Goal: Task Accomplishment & Management: Use online tool/utility

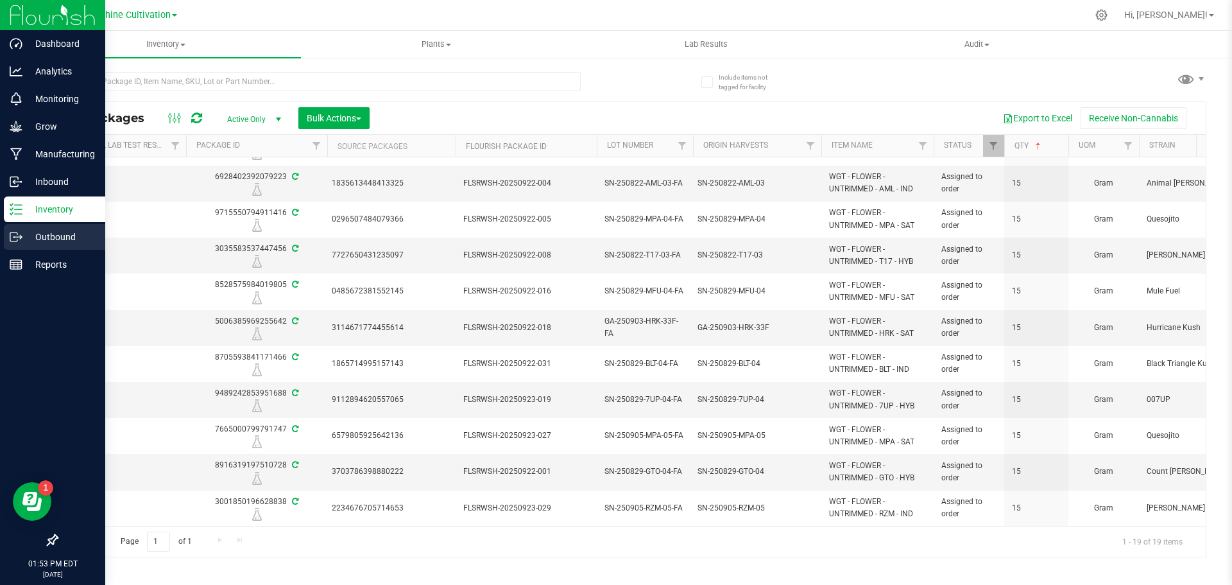
click at [47, 241] on p "Outbound" at bounding box center [60, 236] width 77 height 15
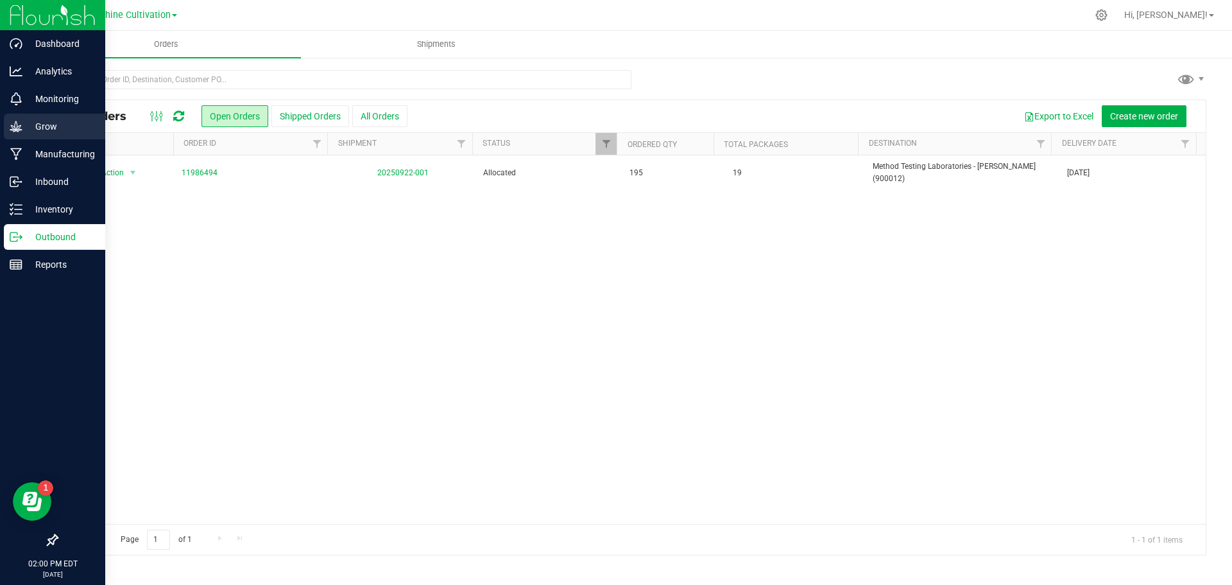
click at [26, 123] on p "Grow" at bounding box center [60, 126] width 77 height 15
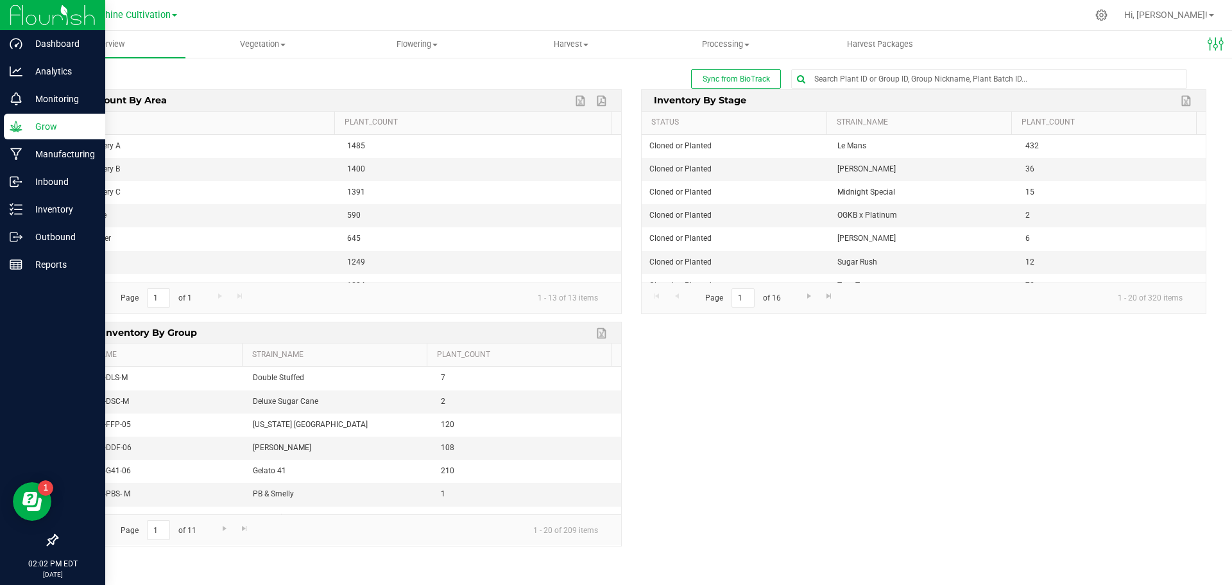
click at [14, 128] on icon at bounding box center [16, 126] width 13 height 13
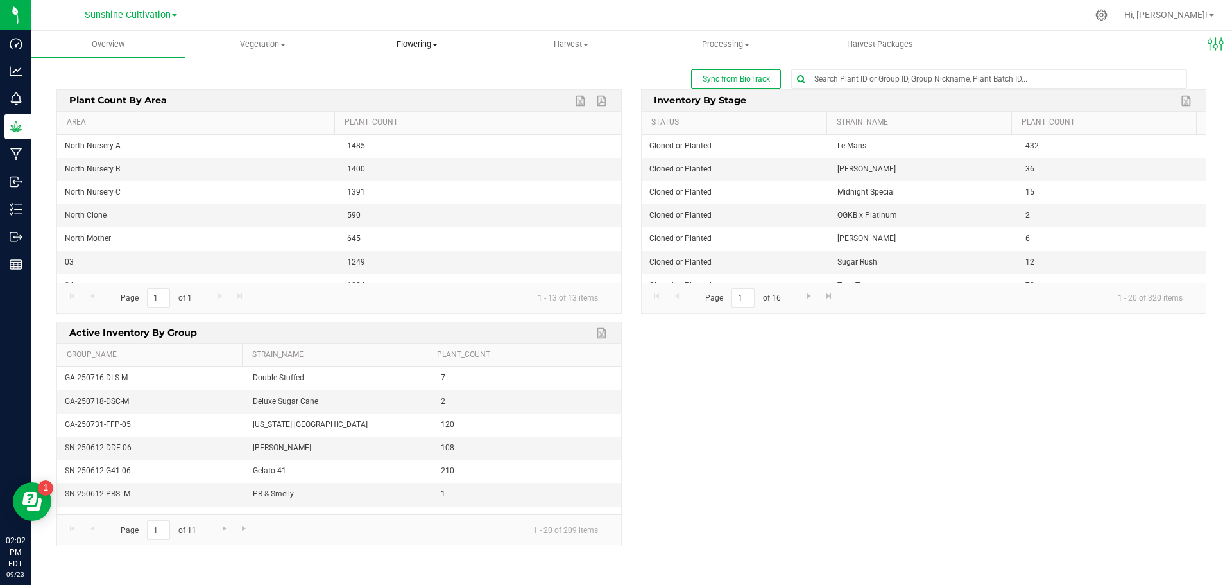
click at [429, 52] on uib-tab-heading "Flowering Create harvest Flowering groups Flowering plants Apply to plants Plan…" at bounding box center [416, 44] width 153 height 26
click at [554, 55] on uib-tab-heading "Harvest Harvests Harvested plants" at bounding box center [571, 44] width 153 height 26
click at [549, 76] on span "Harvests" at bounding box center [529, 77] width 71 height 11
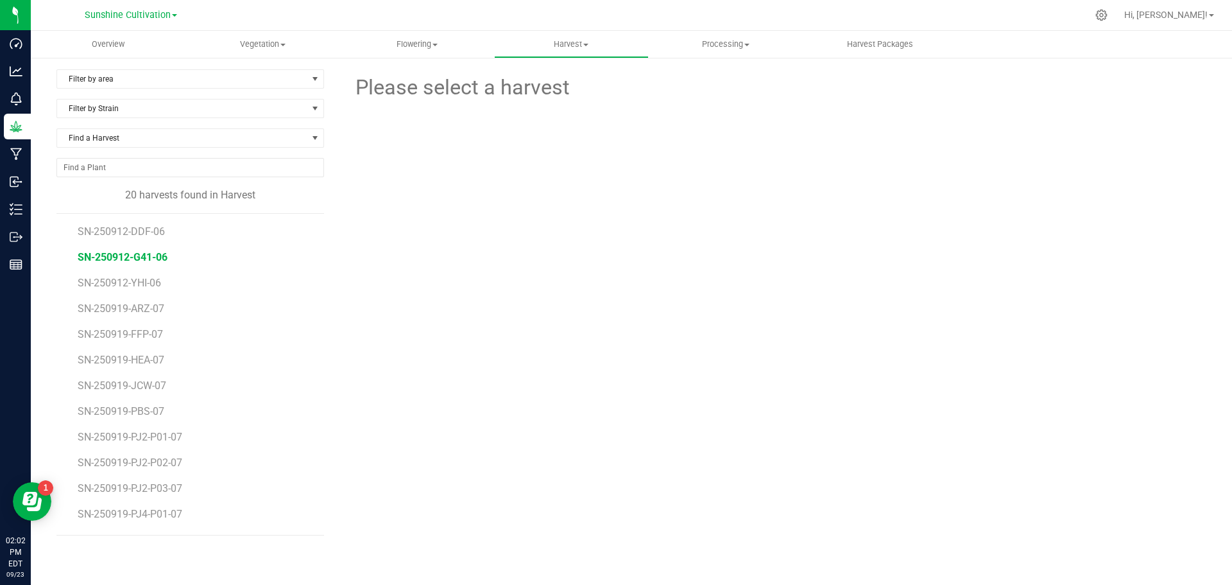
click at [160, 259] on span "SN-250912-G41-06" at bounding box center [123, 257] width 90 height 12
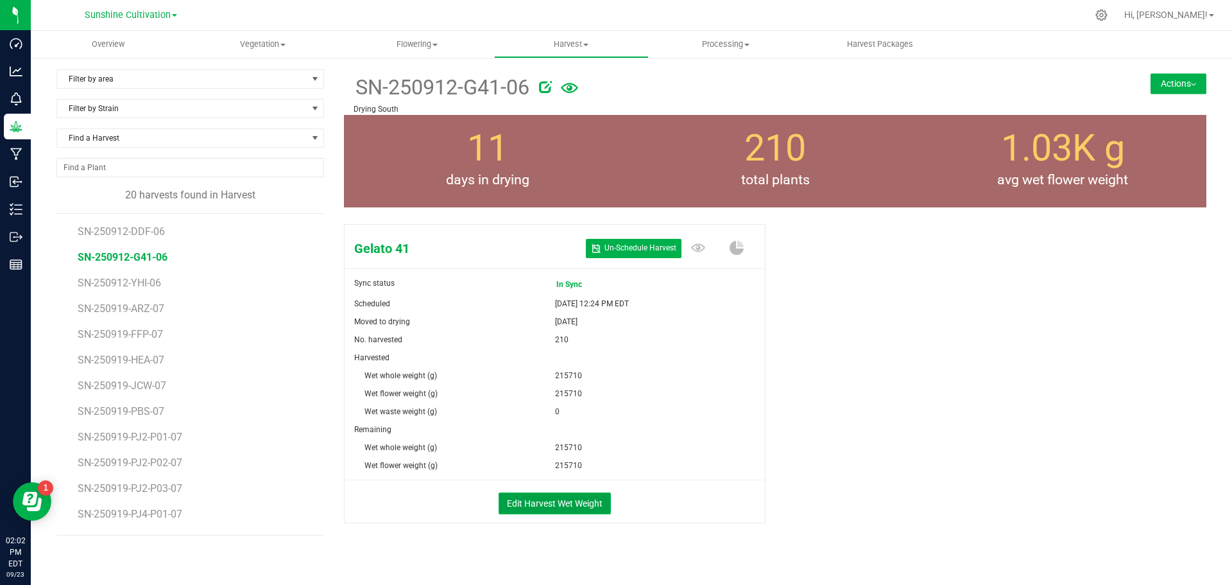
click at [592, 499] on button "Edit Harvest Wet Weight" at bounding box center [555, 503] width 112 height 22
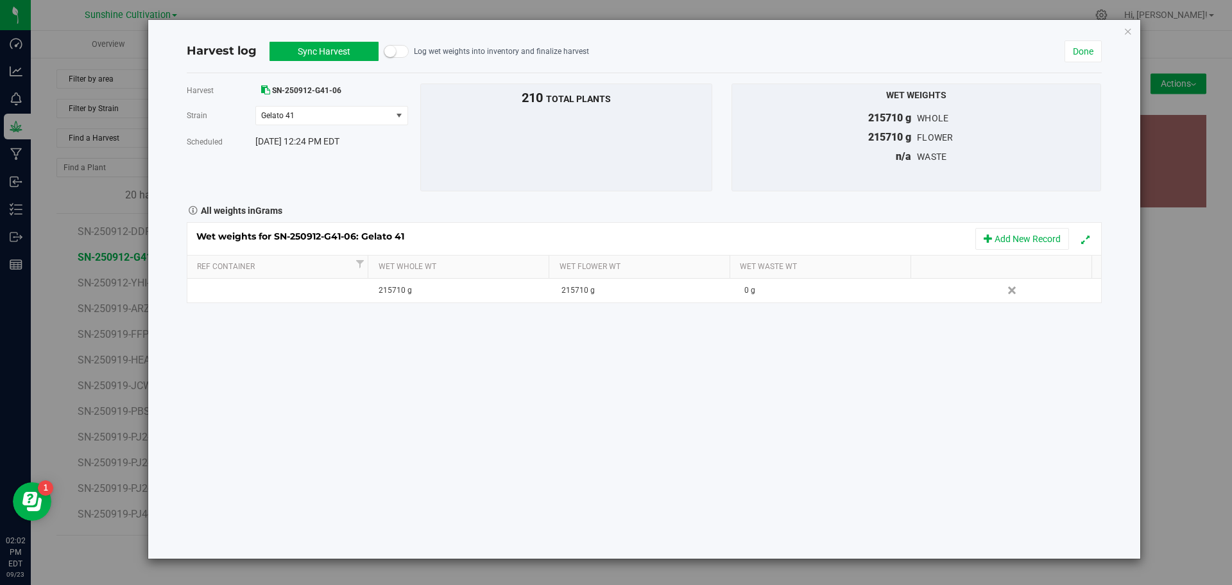
click at [342, 55] on button "Sync Harvest" at bounding box center [324, 51] width 109 height 19
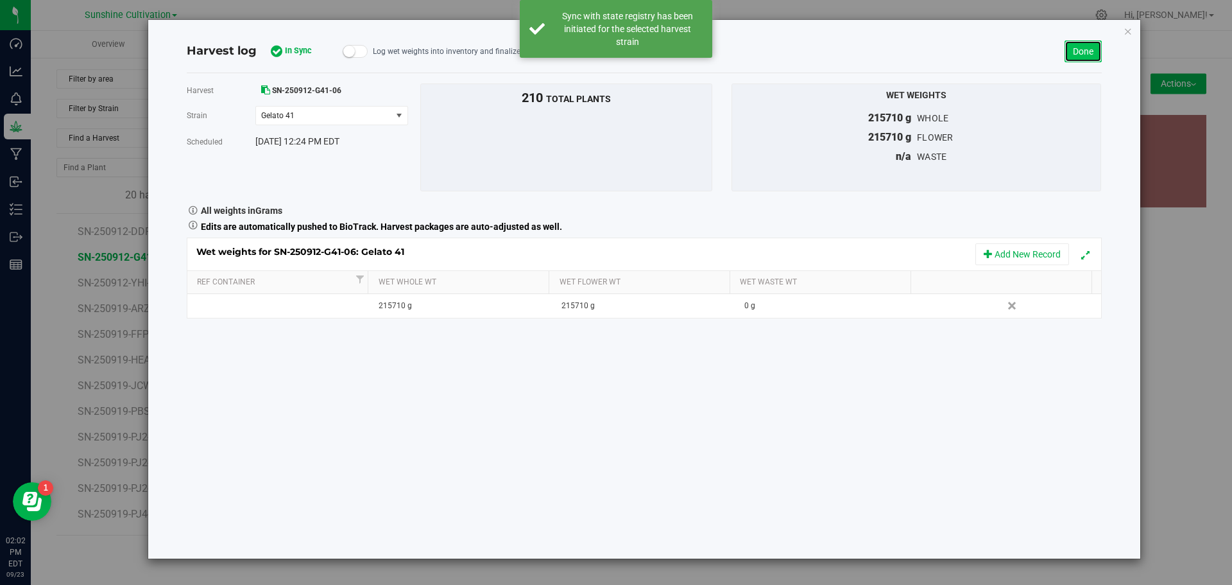
click at [1068, 47] on link "Done" at bounding box center [1083, 51] width 37 height 22
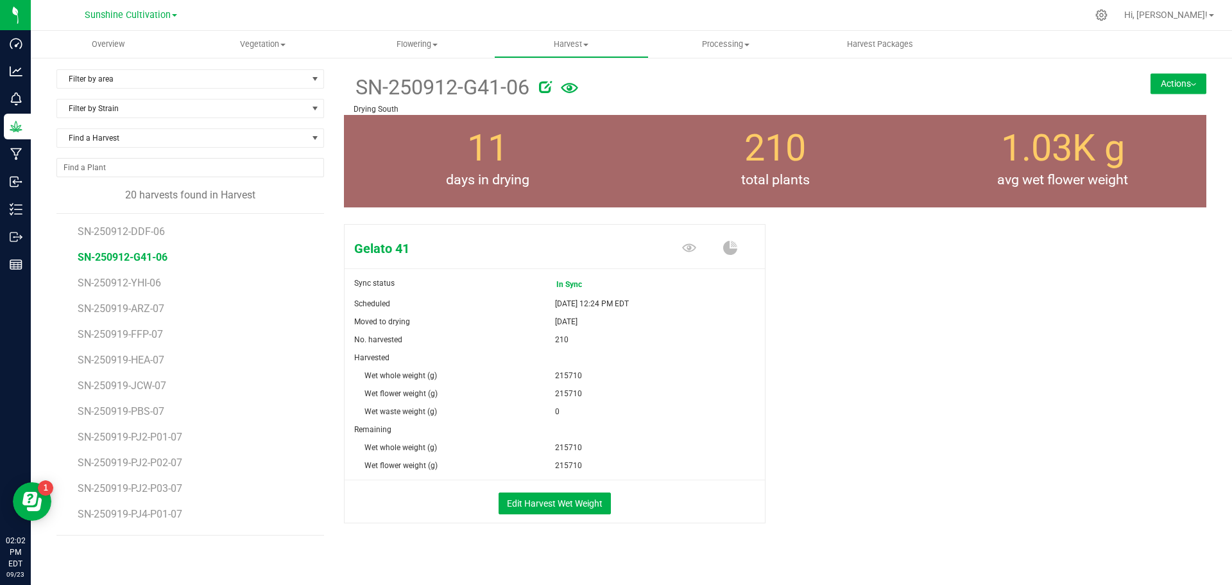
click at [1160, 74] on button "Actions" at bounding box center [1179, 83] width 56 height 21
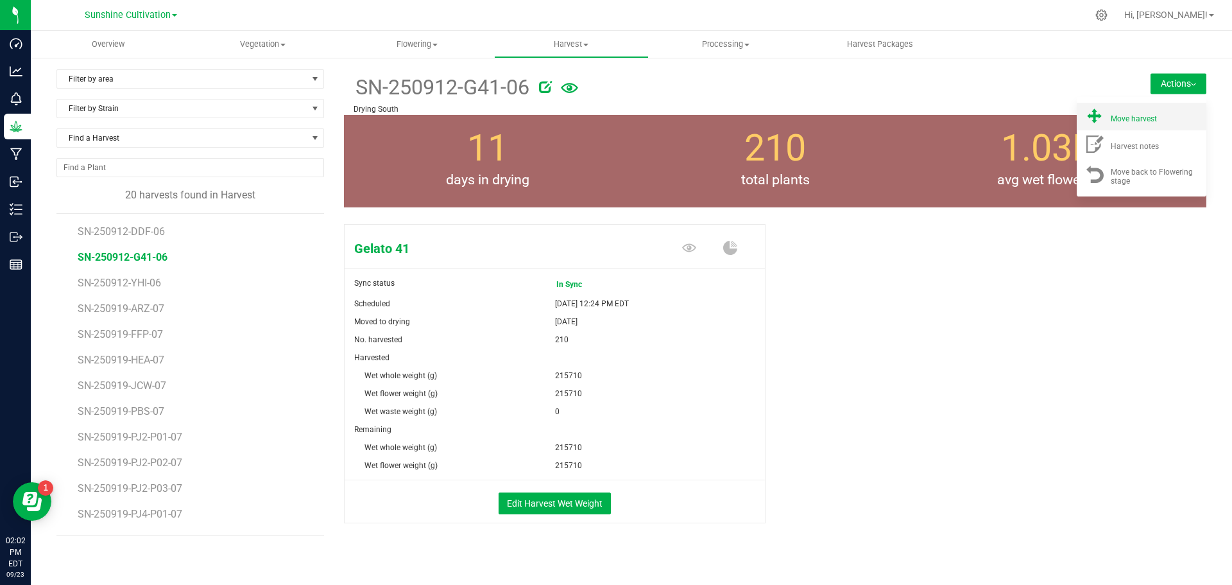
click at [1156, 103] on li "Move harvest" at bounding box center [1142, 117] width 130 height 28
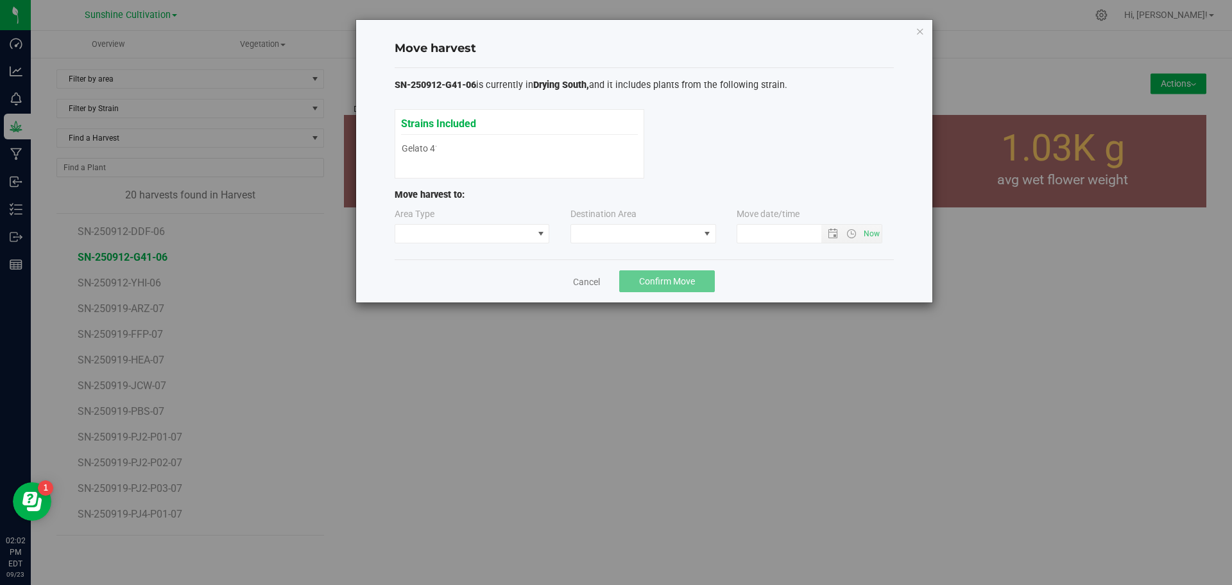
type input "[DATE] 2:02 PM"
click at [710, 239] on span at bounding box center [707, 234] width 16 height 18
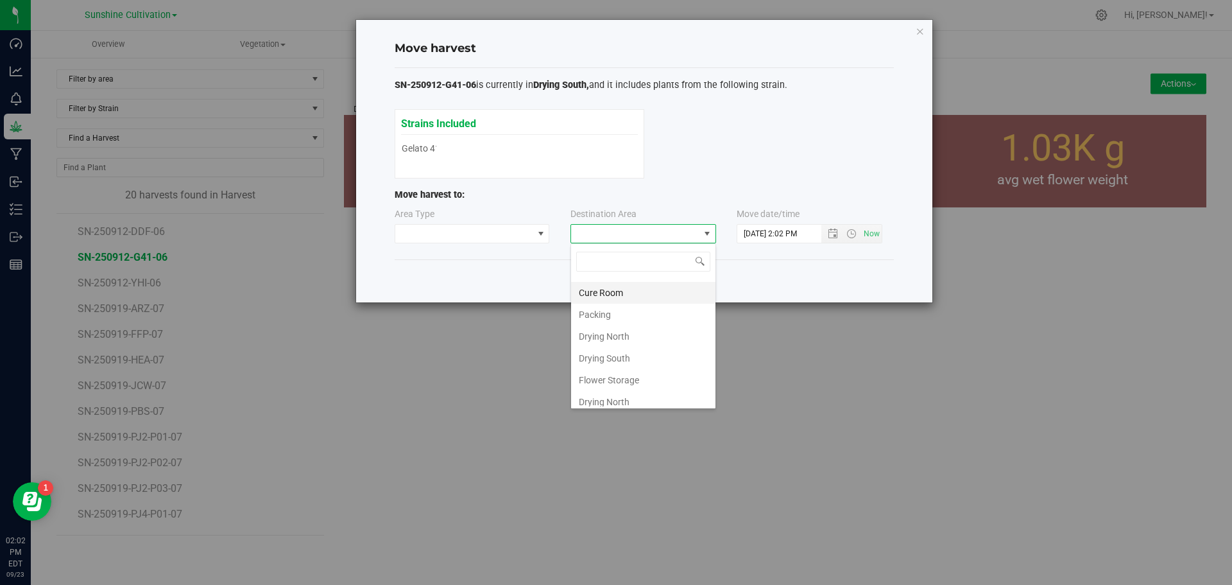
scroll to position [90, 0]
click at [626, 376] on li "Flower Storage" at bounding box center [643, 374] width 144 height 22
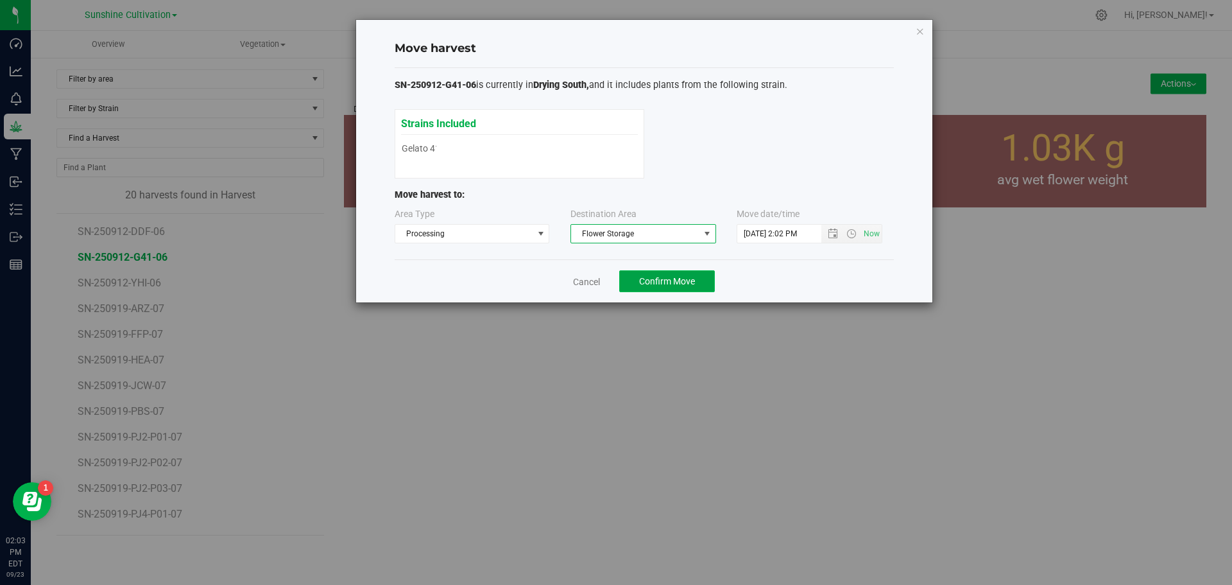
click at [676, 284] on span "Confirm Move" at bounding box center [667, 281] width 56 height 10
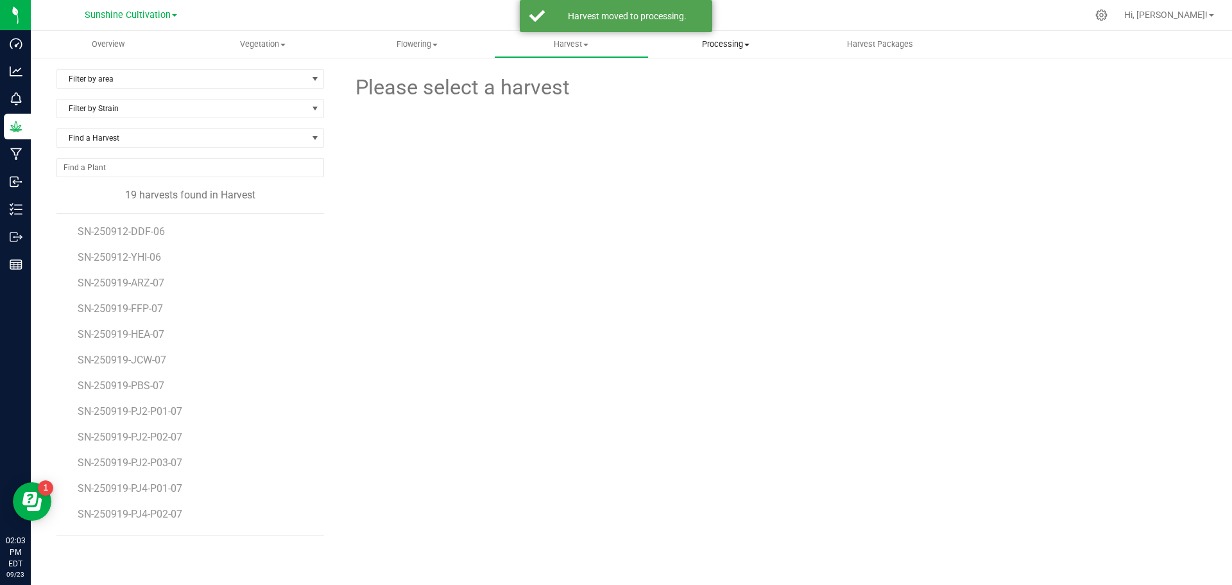
click at [719, 46] on span "Processing" at bounding box center [725, 45] width 153 height 12
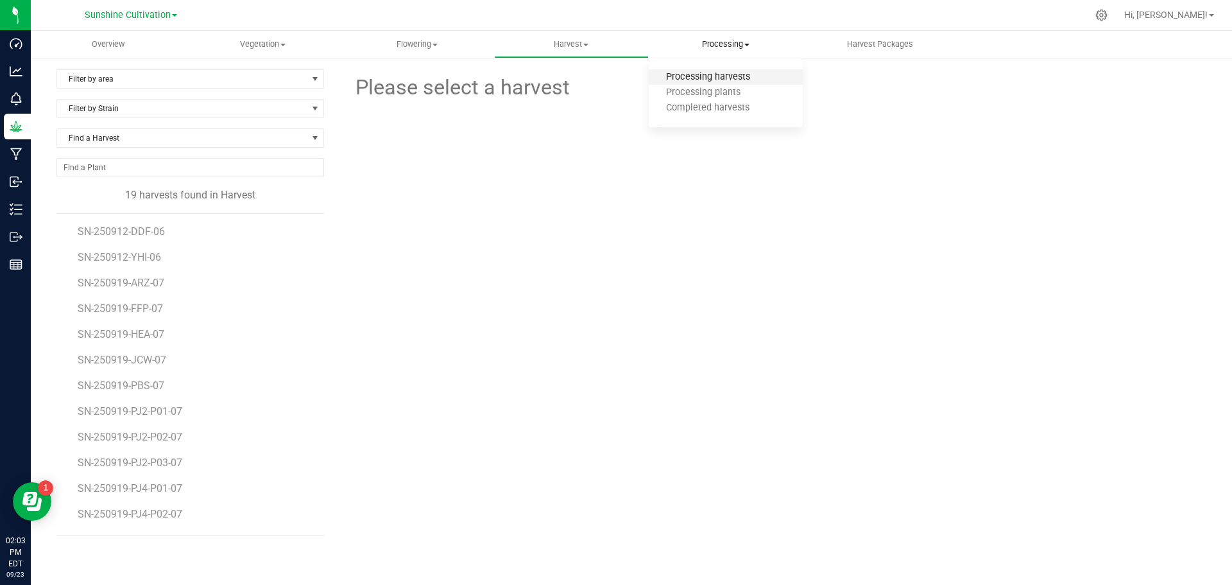
click at [721, 73] on span "Processing harvests" at bounding box center [708, 77] width 119 height 11
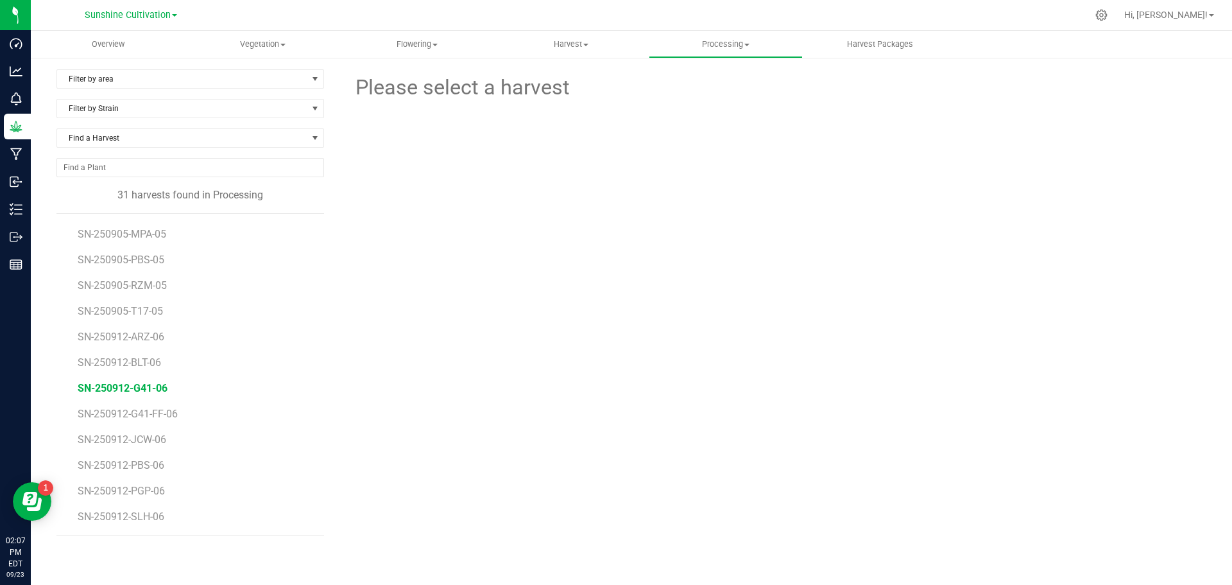
click at [158, 389] on span "SN-250912-G41-06" at bounding box center [123, 388] width 90 height 12
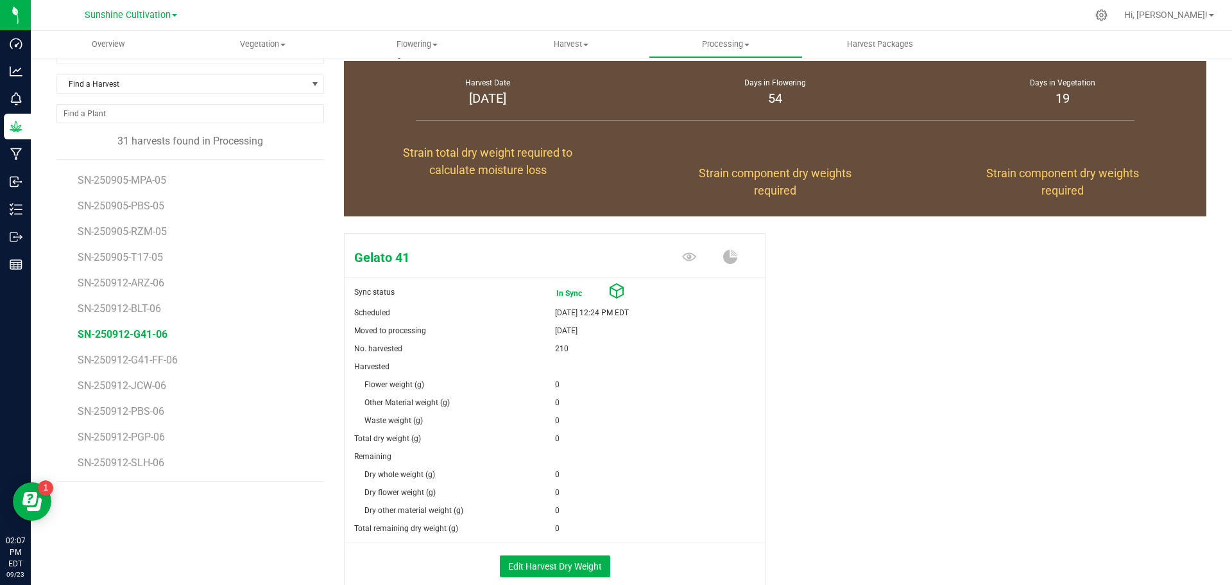
scroll to position [128, 0]
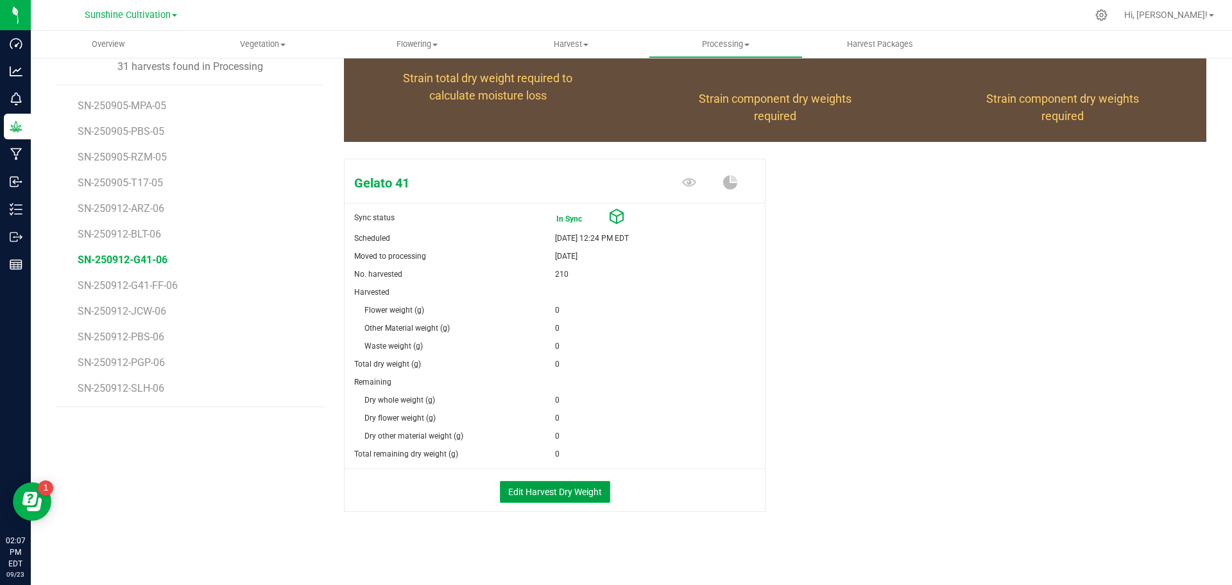
click at [558, 493] on button "Edit Harvest Dry Weight" at bounding box center [555, 492] width 110 height 22
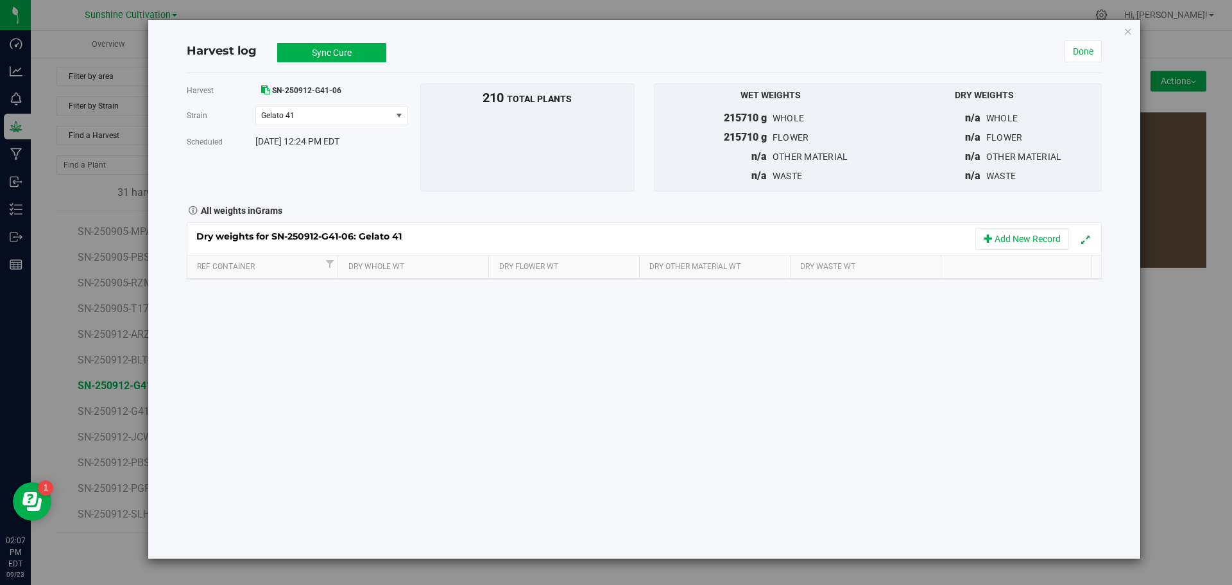
scroll to position [128, 0]
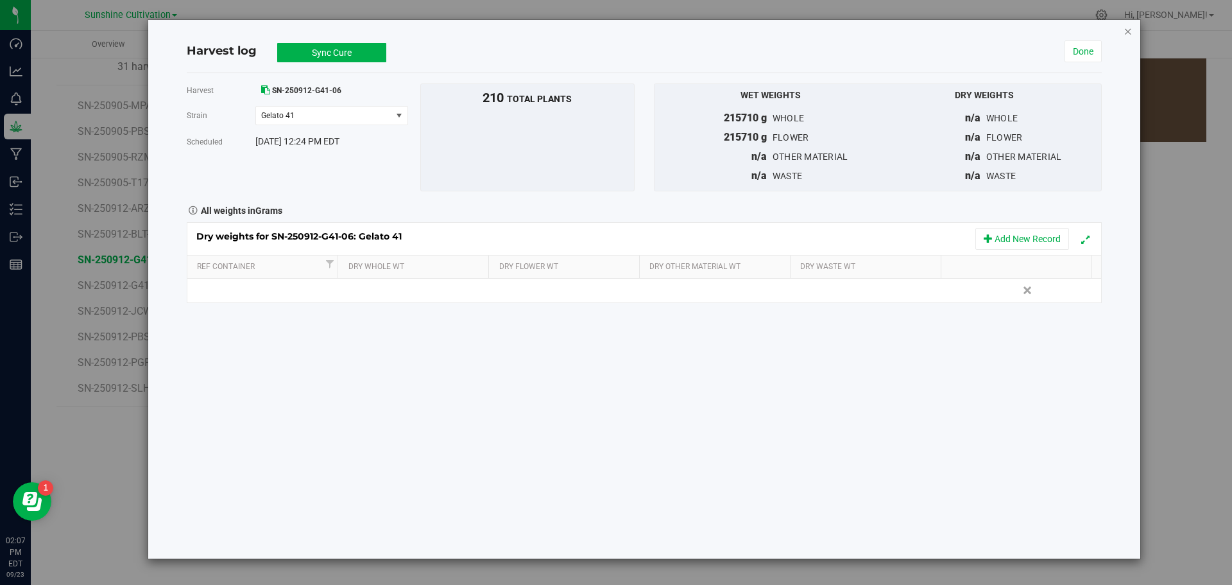
click at [1126, 30] on icon "button" at bounding box center [1128, 30] width 9 height 15
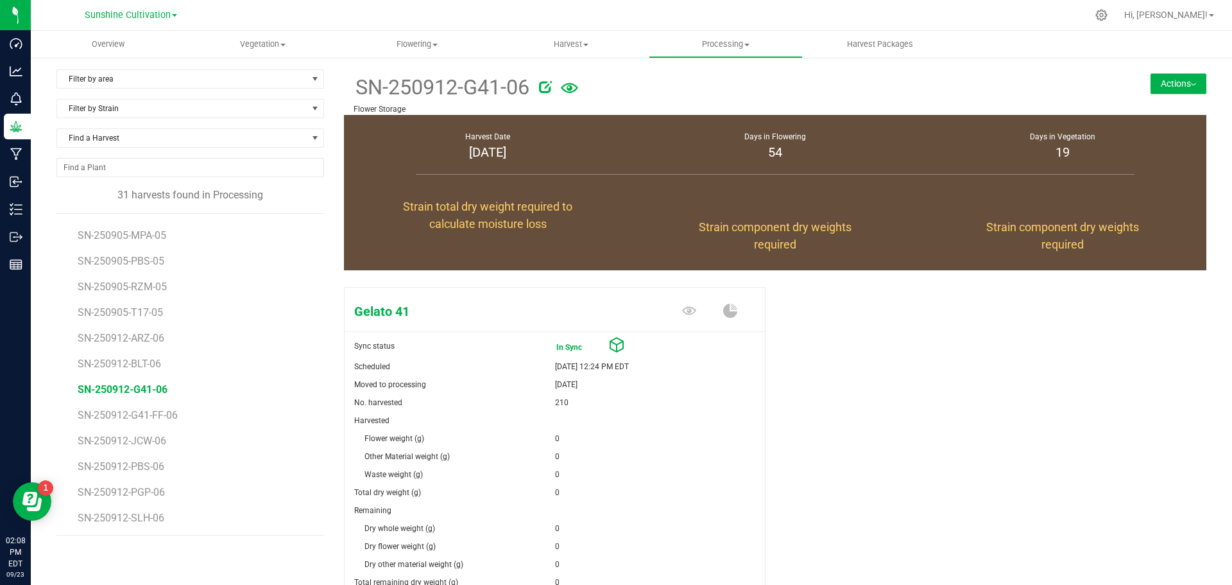
scroll to position [485, 0]
click at [165, 393] on span "SN-250912-G41-06" at bounding box center [123, 388] width 90 height 12
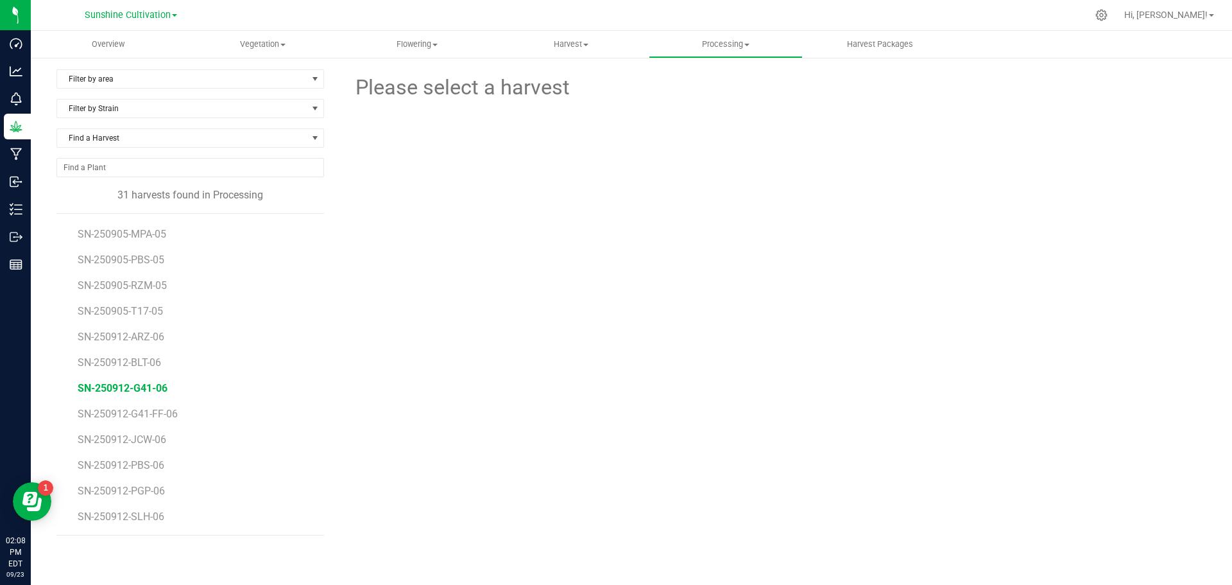
click at [155, 386] on span "SN-250912-G41-06" at bounding box center [123, 388] width 90 height 12
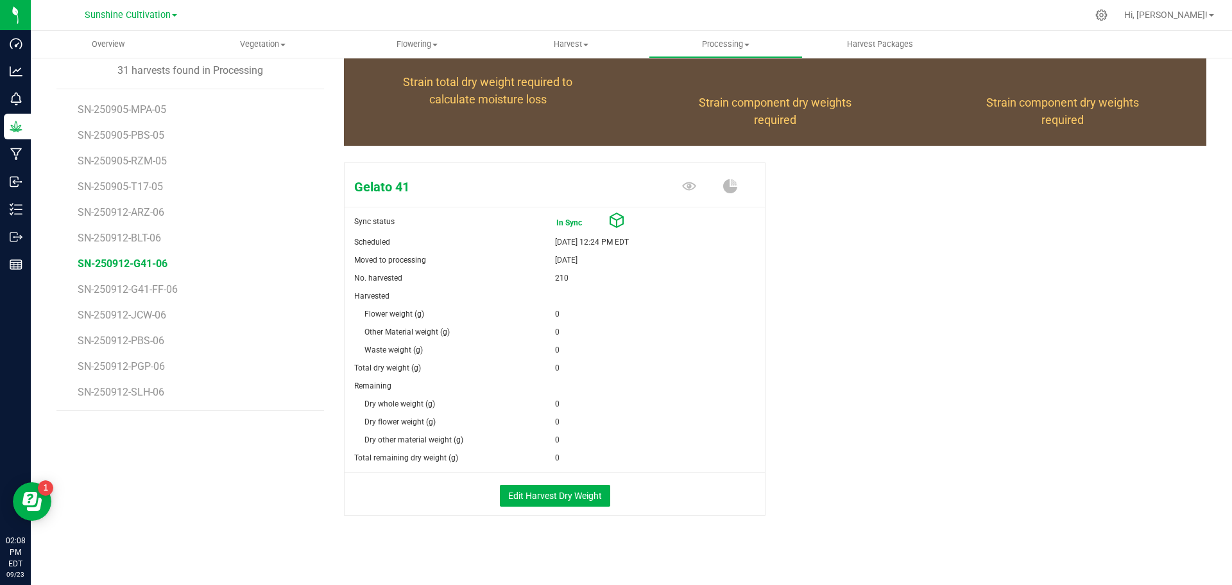
scroll to position [129, 0]
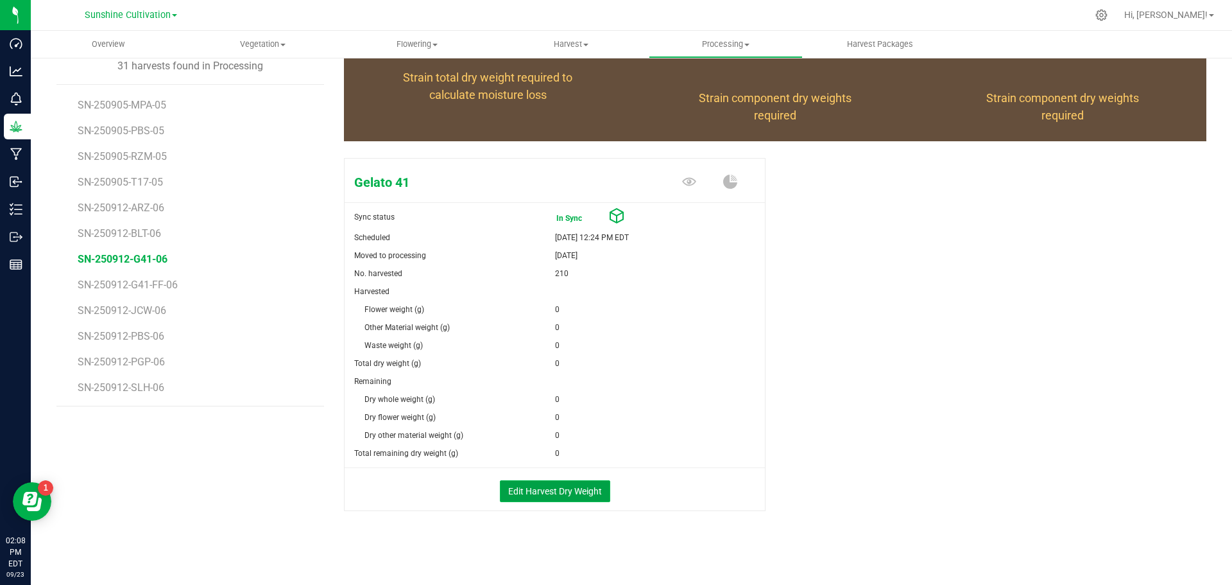
click at [551, 493] on button "Edit Harvest Dry Weight" at bounding box center [555, 491] width 110 height 22
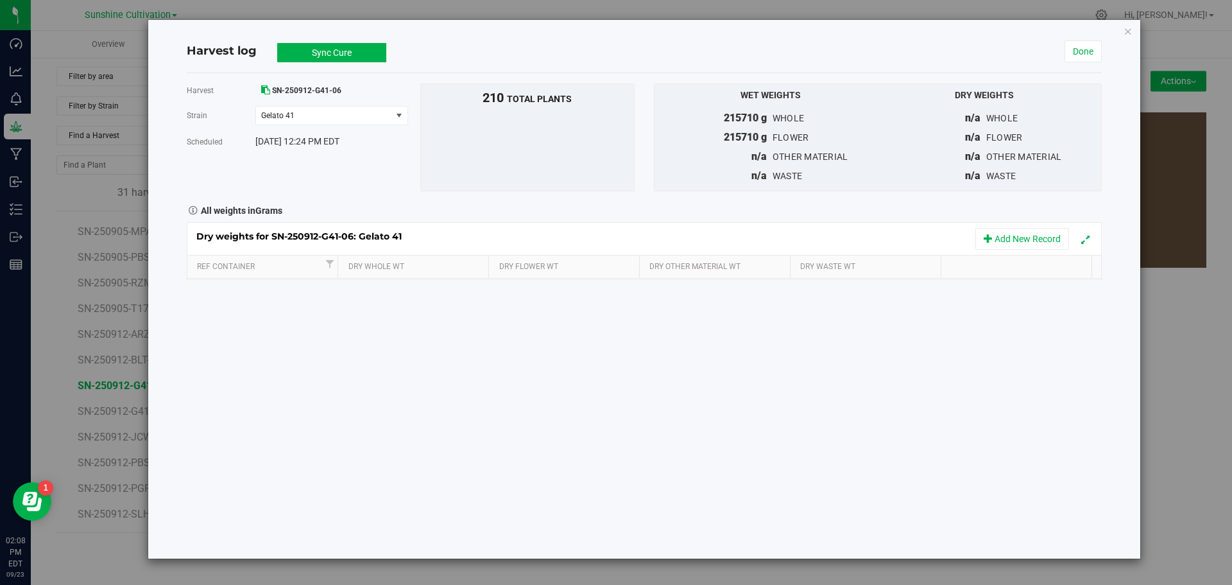
scroll to position [129, 0]
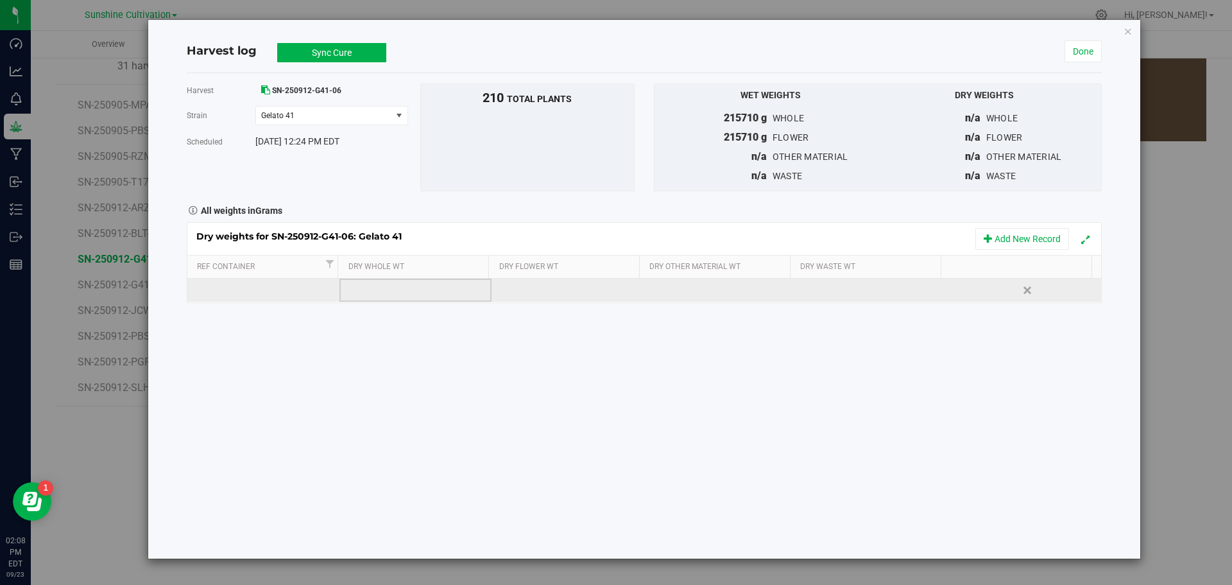
click at [379, 292] on td at bounding box center [415, 290] width 152 height 23
type input "37735"
click at [520, 295] on div "Dry weights for SN-250912-G41-06: Gelato 41 Add New Record Ref Container Dry Wh…" at bounding box center [644, 262] width 915 height 81
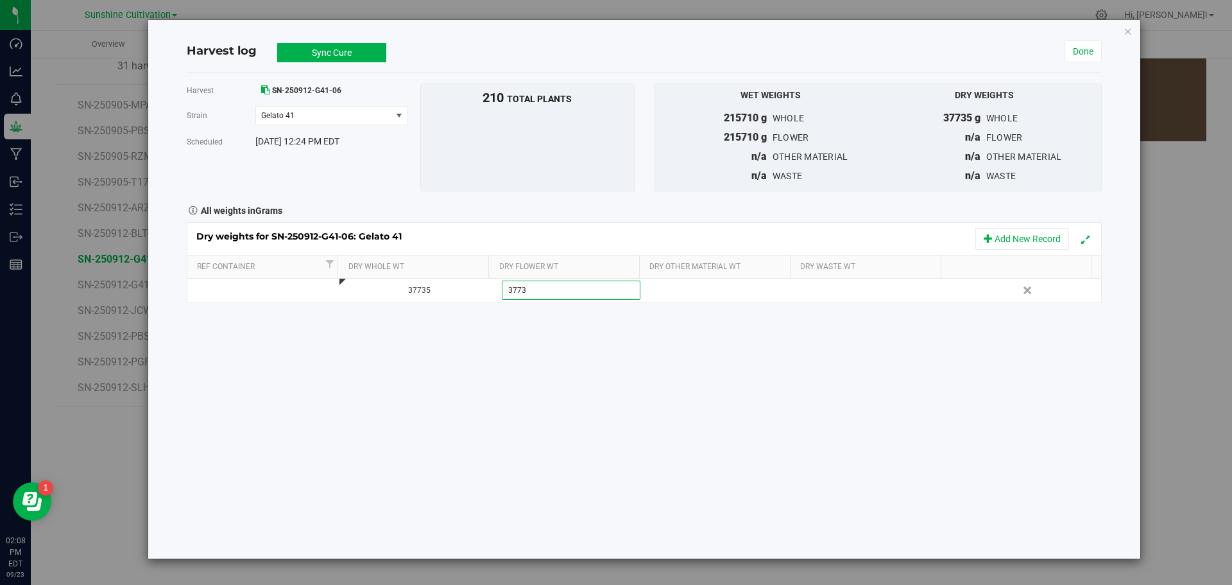
type input "37735"
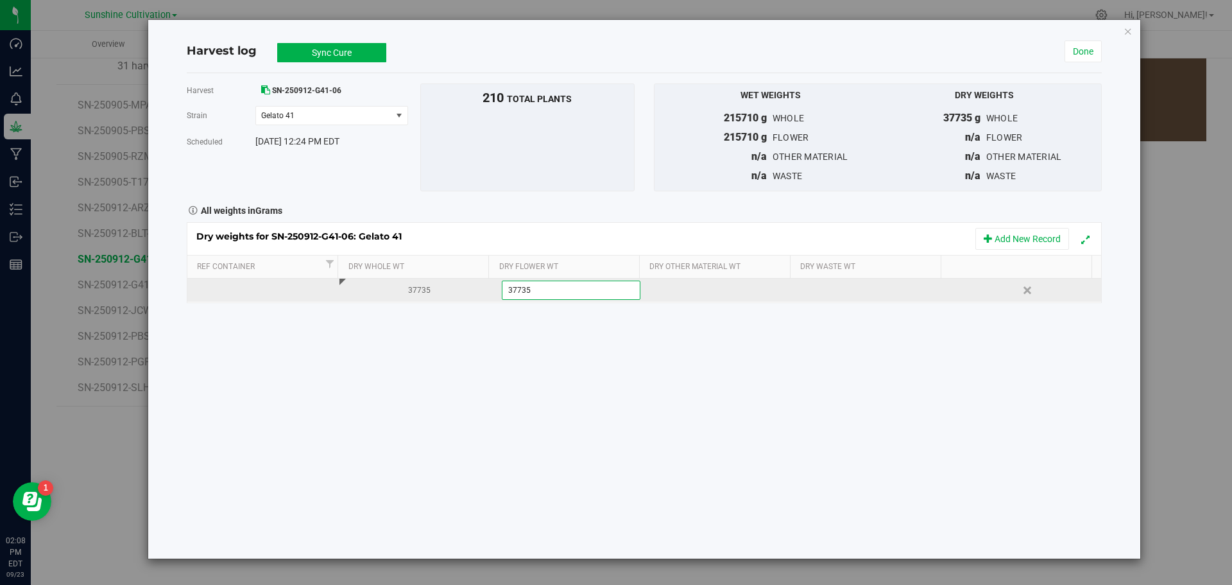
click at [846, 284] on div "Dry weights for SN-250912-G41-06: Gelato 41 Add New Record Ref Container Dry Wh…" at bounding box center [644, 262] width 915 height 81
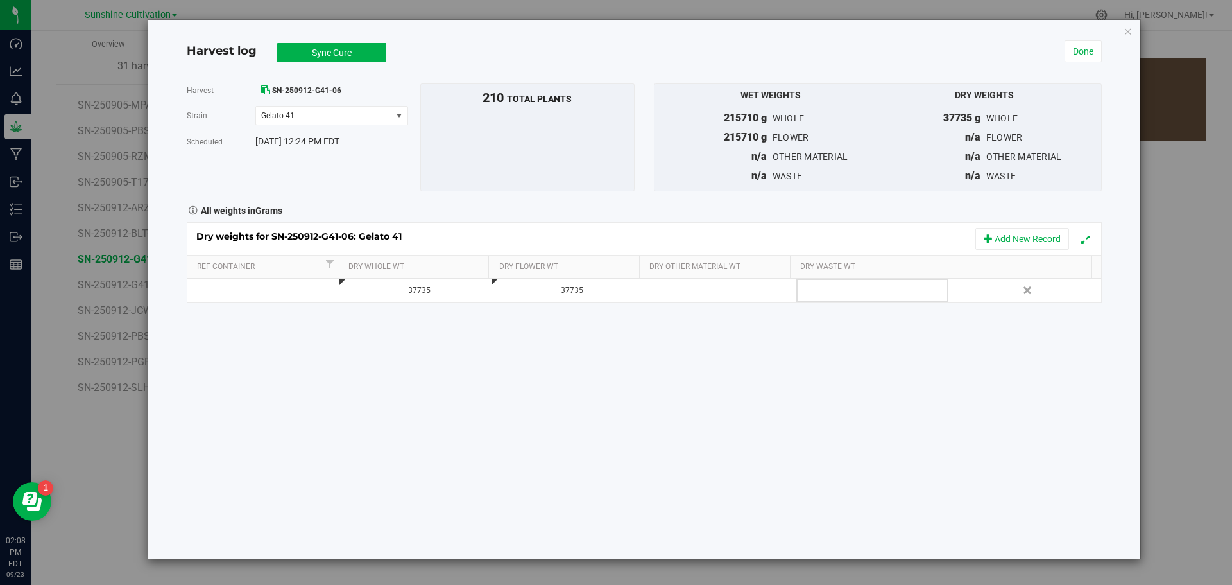
click at [830, 288] on div at bounding box center [876, 289] width 142 height 19
click at [830, 288] on input "text" at bounding box center [875, 290] width 137 height 18
type input "14500"
click at [319, 48] on button "Sync Cure" at bounding box center [331, 52] width 109 height 19
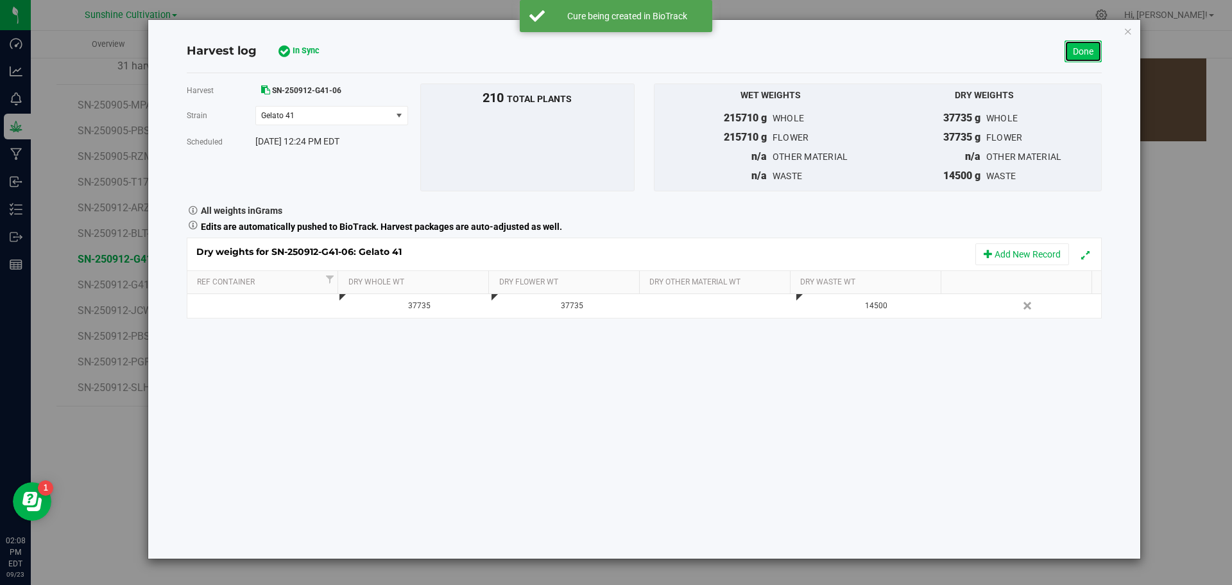
click at [1077, 41] on link "Done" at bounding box center [1083, 51] width 37 height 22
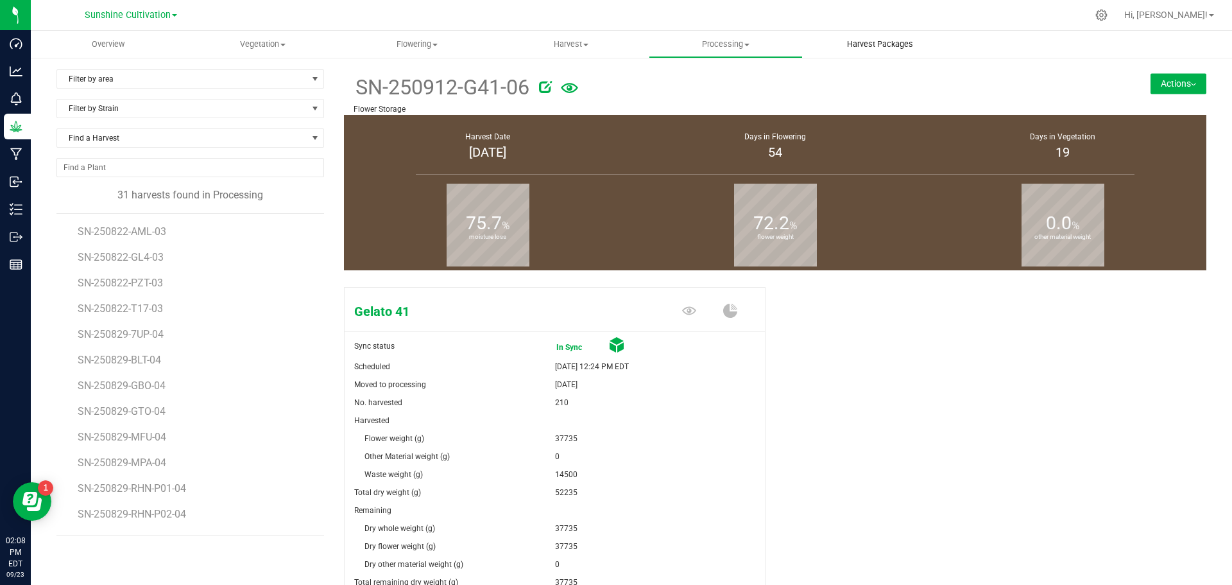
click at [870, 51] on uib-tab-heading "Harvest Packages" at bounding box center [879, 44] width 153 height 26
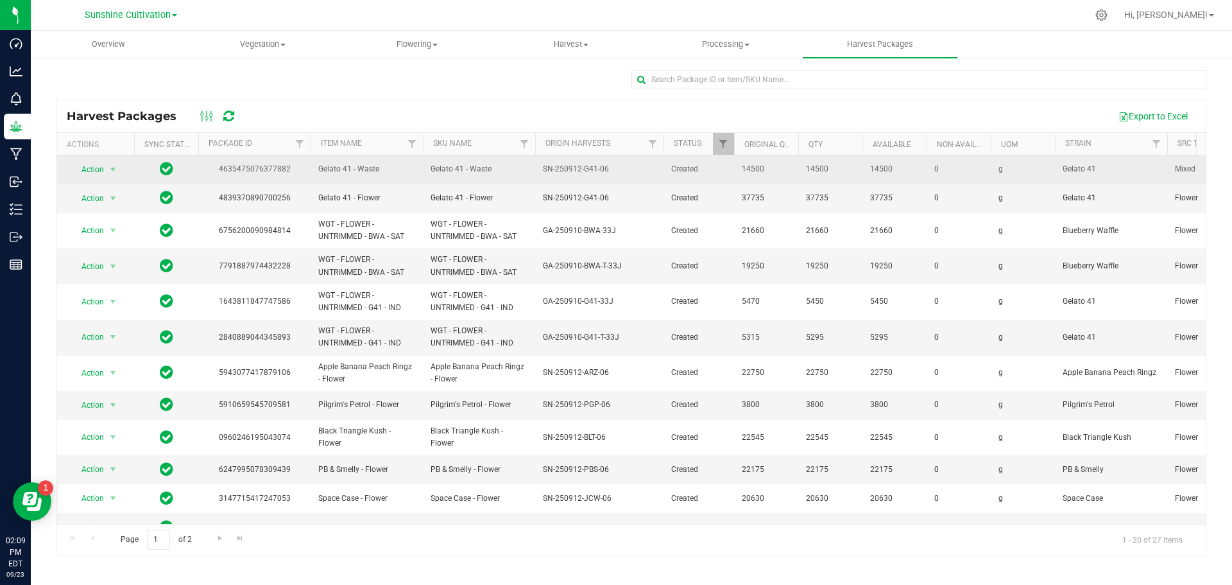
drag, startPoint x: 432, startPoint y: 166, endPoint x: 493, endPoint y: 167, distance: 61.6
click at [493, 167] on span "Gelato 41 - Waste" at bounding box center [479, 169] width 97 height 12
copy span "Gelato 41 - Waste"
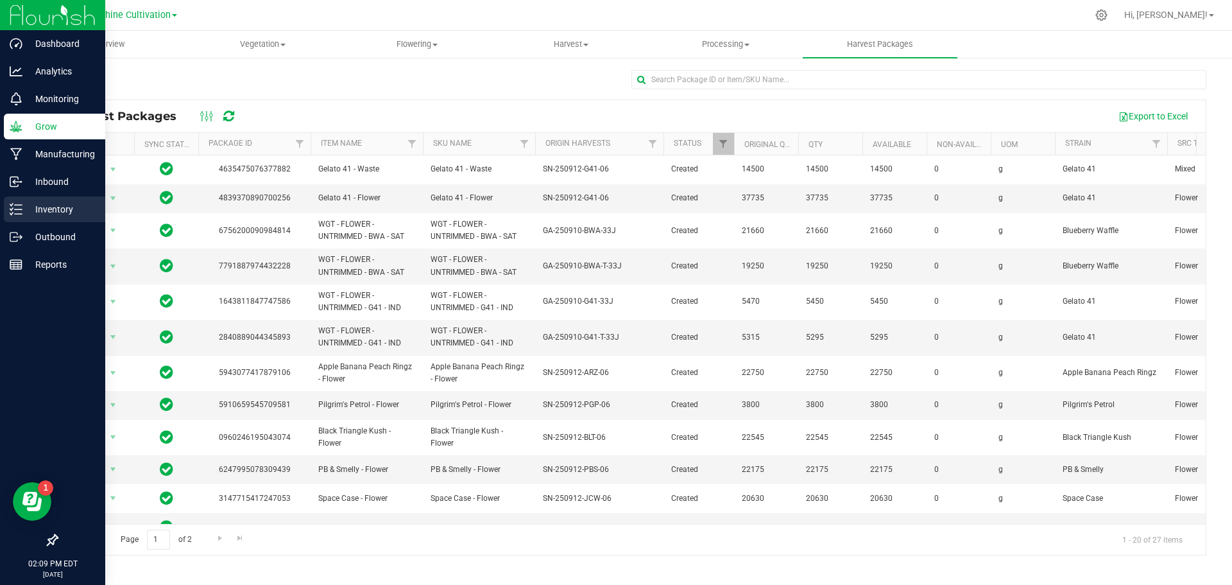
click at [37, 216] on p "Inventory" at bounding box center [60, 209] width 77 height 15
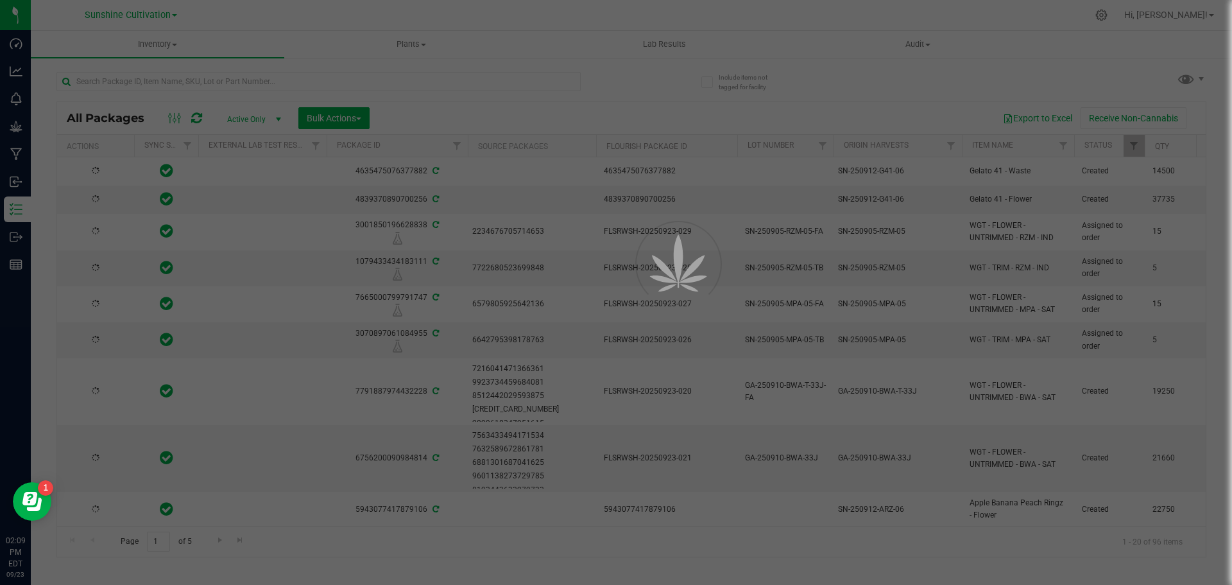
drag, startPoint x: 277, startPoint y: 79, endPoint x: 98, endPoint y: 81, distance: 179.1
click at [98, 81] on div at bounding box center [616, 292] width 1232 height 585
click at [98, 81] on input "text" at bounding box center [318, 81] width 524 height 19
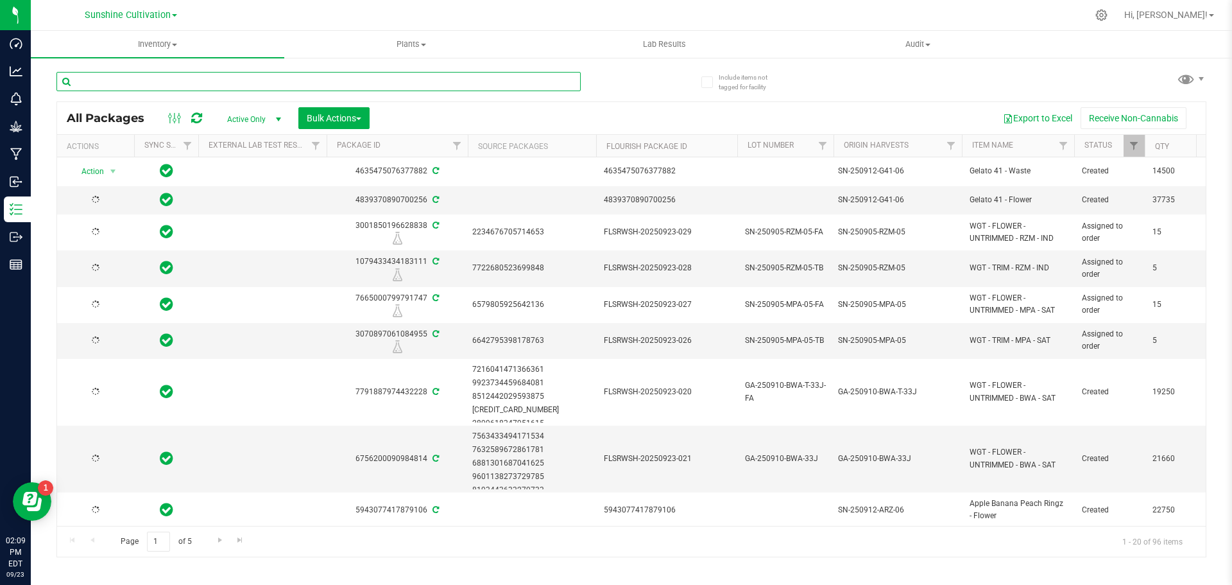
paste input "Gelato 41 - Waste"
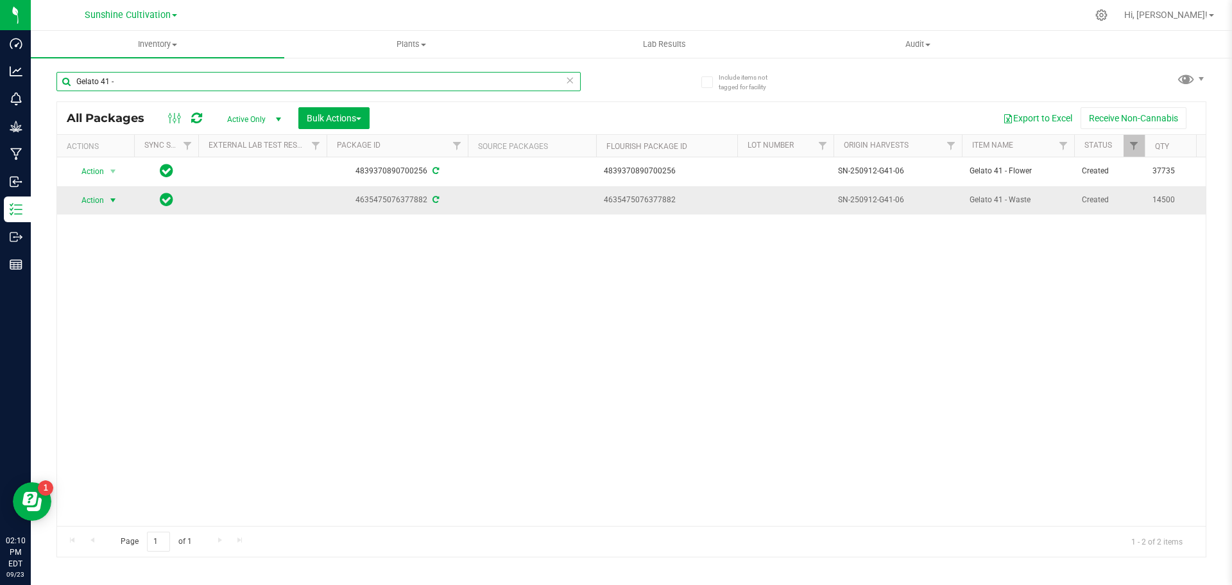
type input "Gelato 41 -"
click at [119, 198] on span "select" at bounding box center [113, 200] width 16 height 18
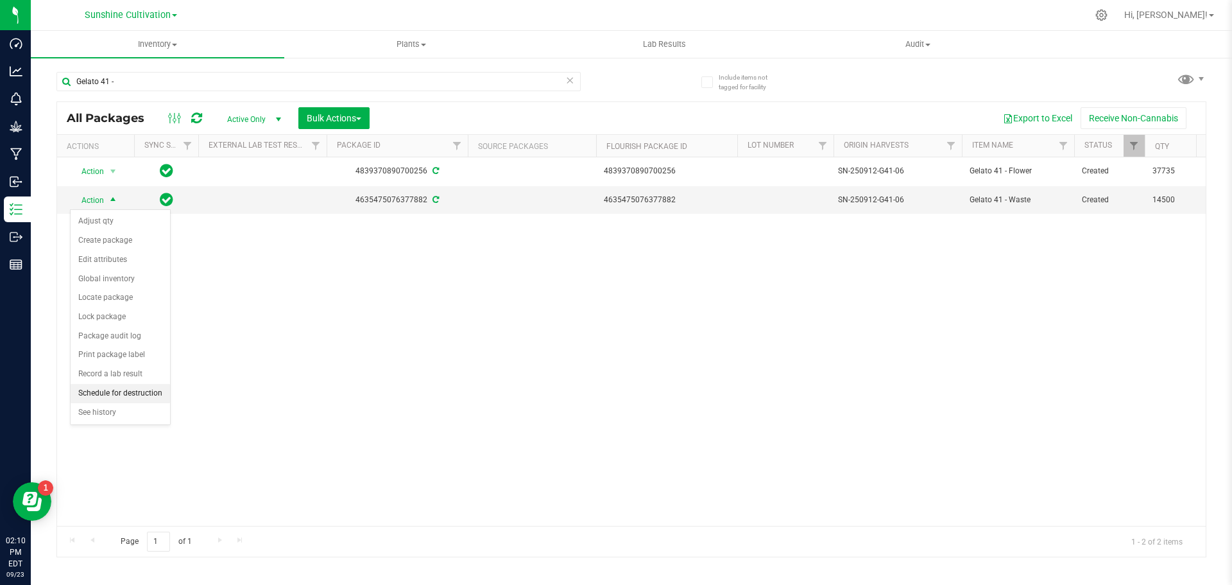
click at [90, 388] on li "Schedule for destruction" at bounding box center [120, 393] width 99 height 19
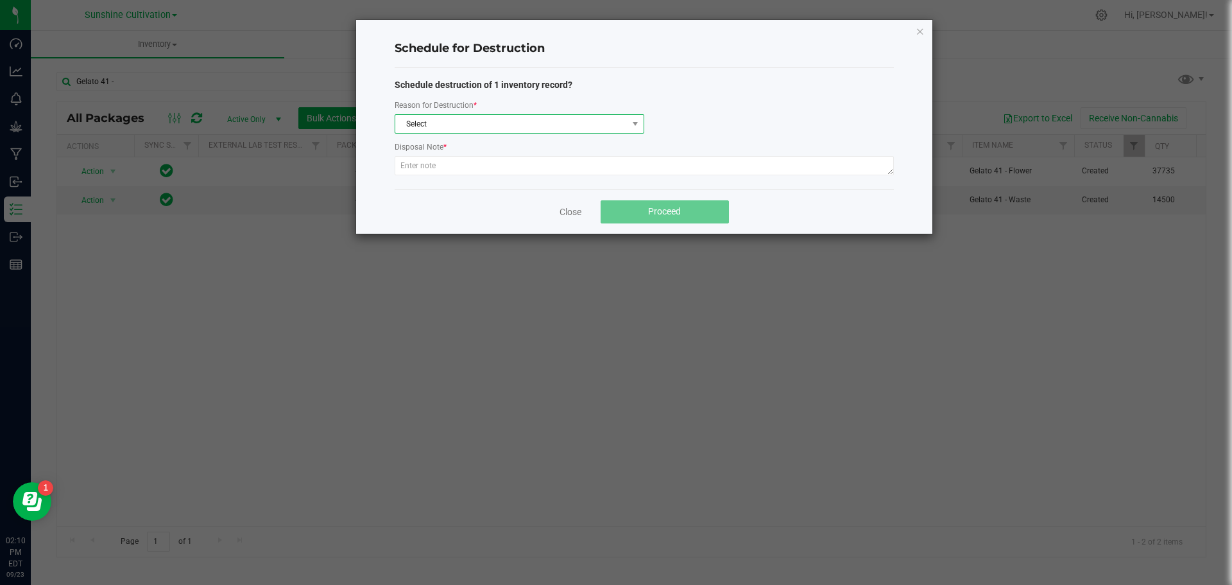
click at [614, 120] on span "Select" at bounding box center [511, 124] width 232 height 18
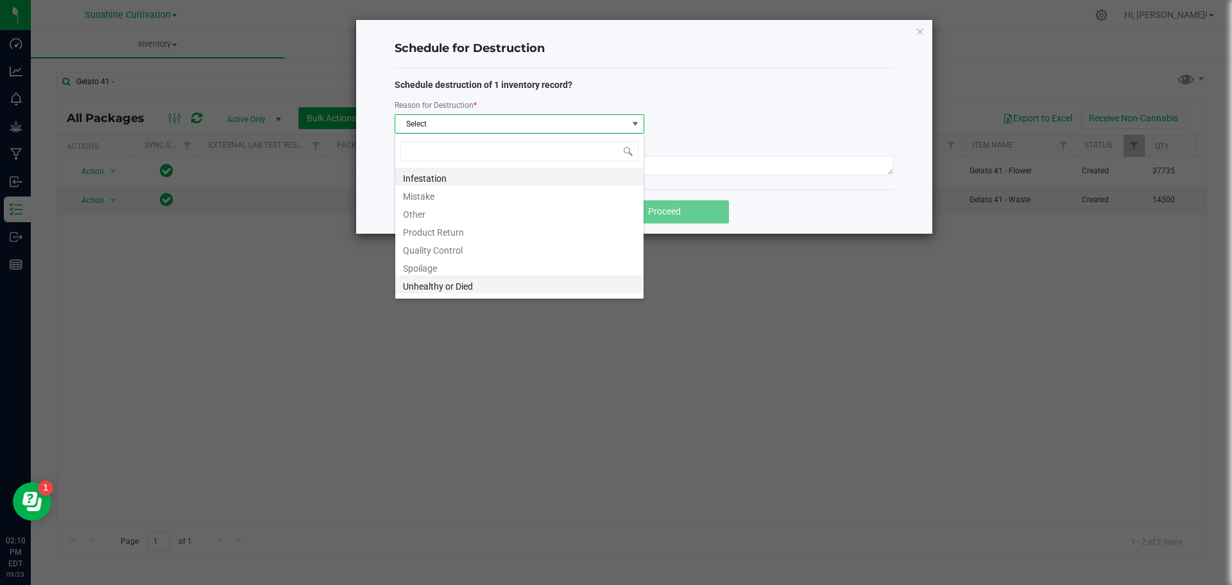
scroll to position [15, 0]
click at [462, 290] on li "Waste" at bounding box center [519, 287] width 248 height 18
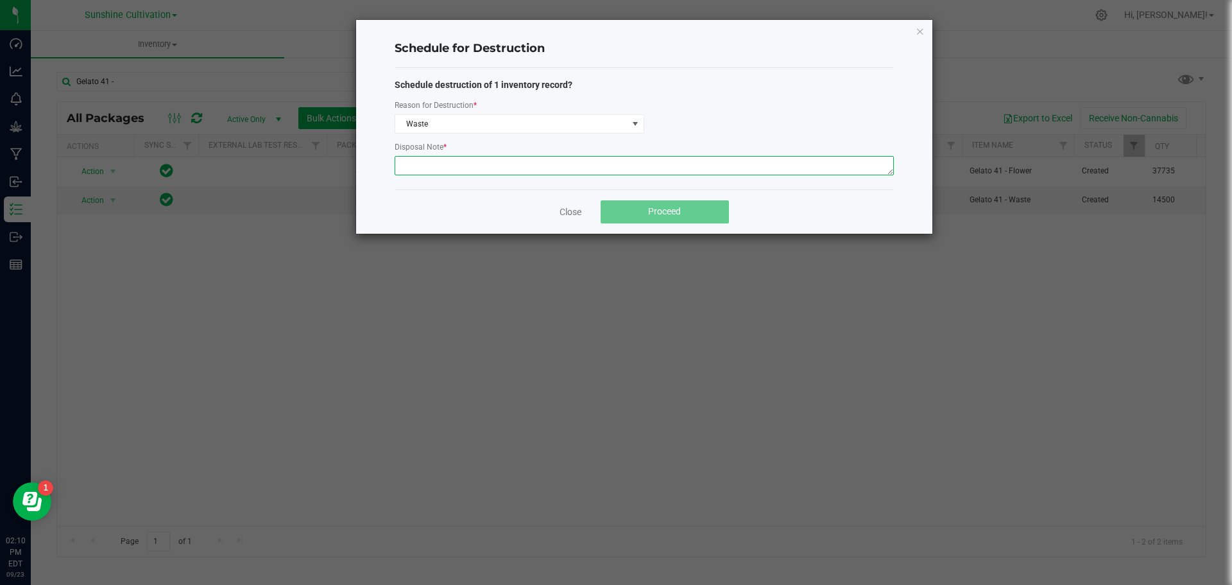
click at [527, 171] on textarea at bounding box center [644, 165] width 499 height 19
type textarea "Waste"
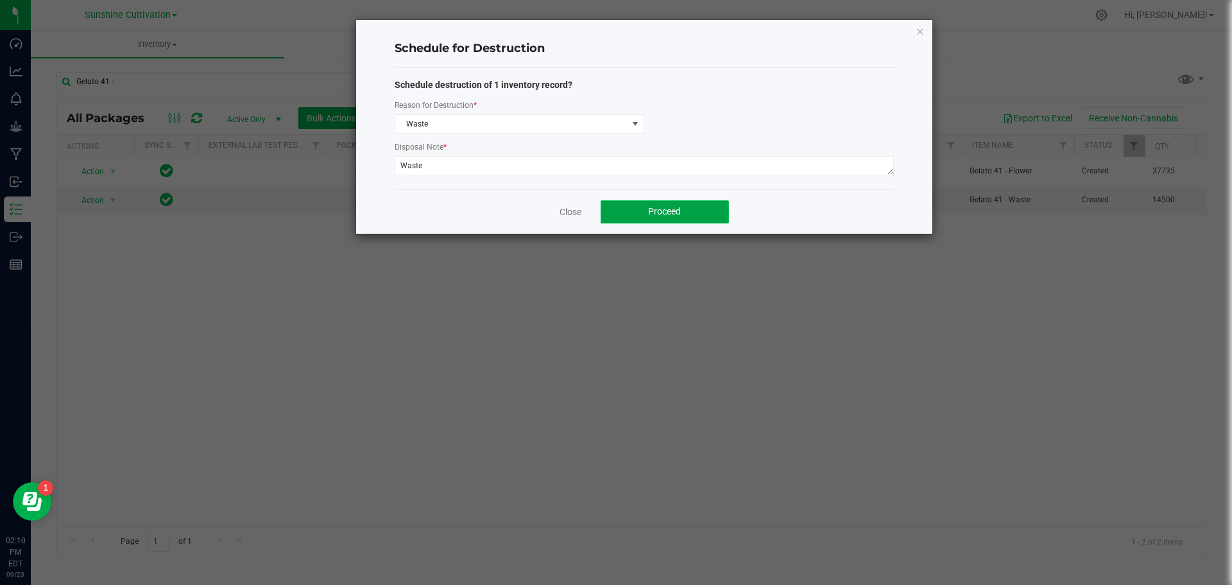
click at [672, 207] on span "Proceed" at bounding box center [664, 211] width 33 height 10
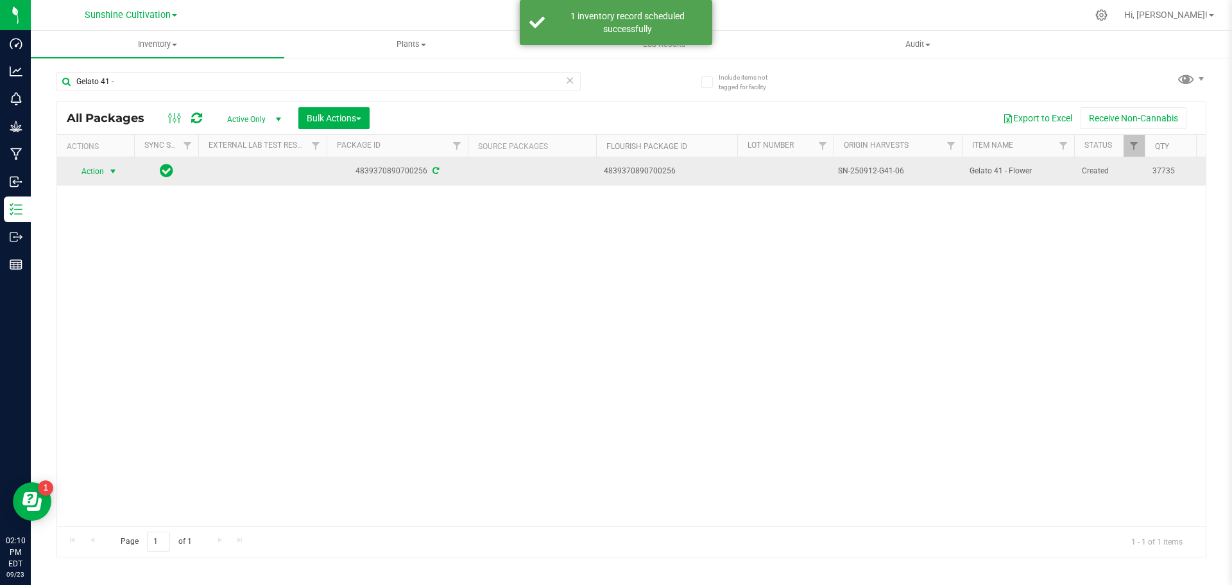
click at [101, 167] on span "Action" at bounding box center [87, 171] width 35 height 18
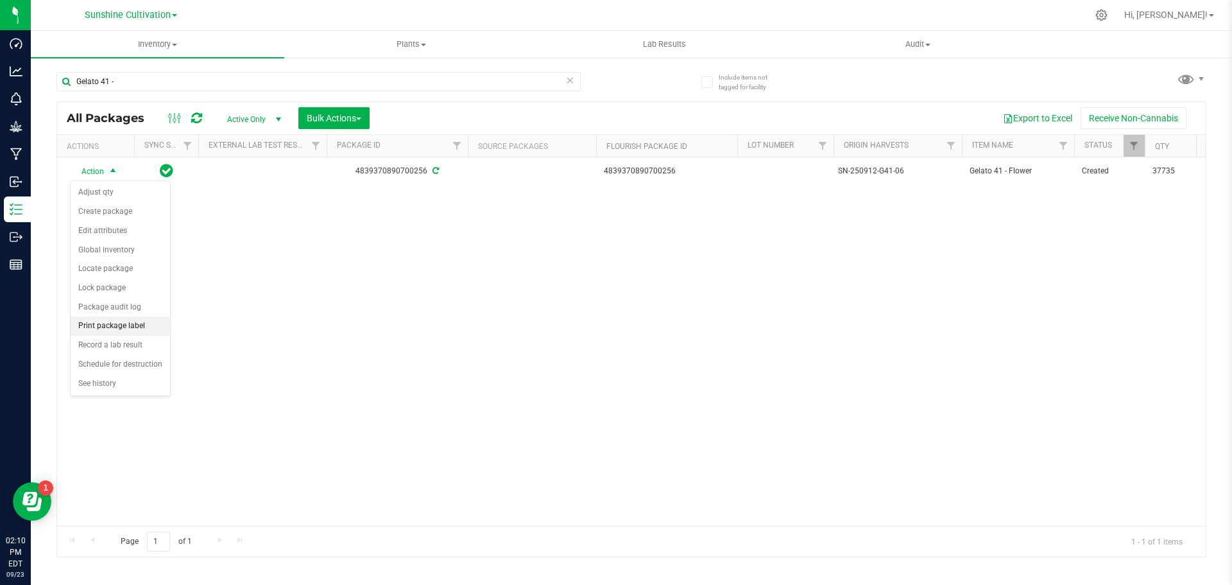
click at [127, 325] on li "Print package label" at bounding box center [120, 325] width 99 height 19
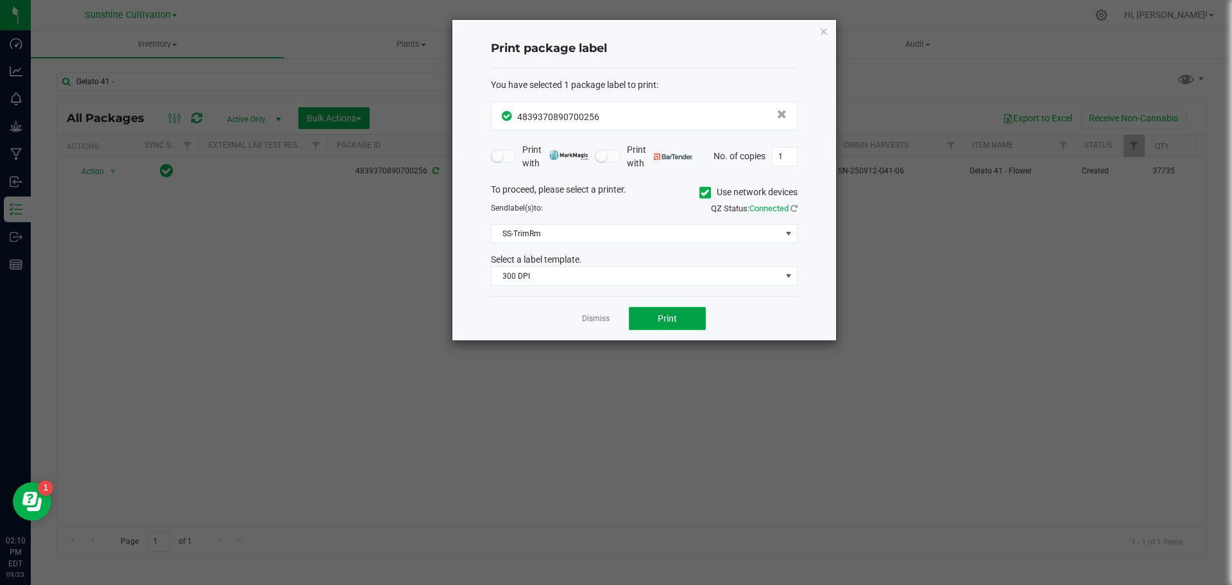
click at [651, 317] on button "Print" at bounding box center [667, 318] width 77 height 23
click at [603, 316] on link "Dismiss" at bounding box center [596, 318] width 28 height 11
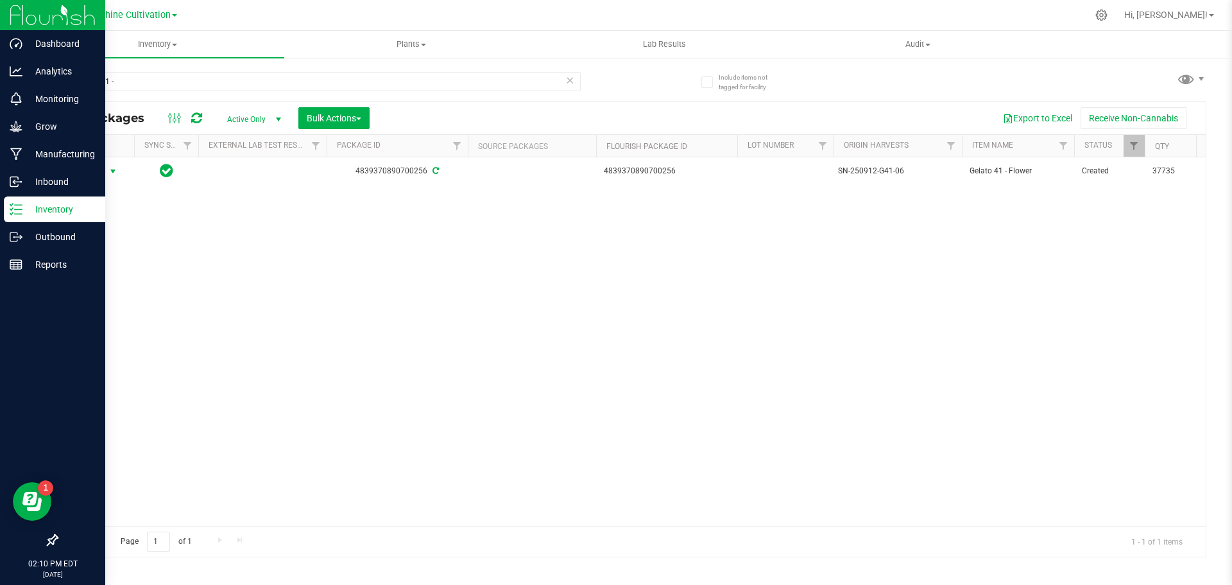
click at [30, 203] on p "Inventory" at bounding box center [60, 209] width 77 height 15
click at [17, 212] on icon at bounding box center [16, 209] width 13 height 13
click at [55, 172] on div "Inbound" at bounding box center [54, 182] width 101 height 26
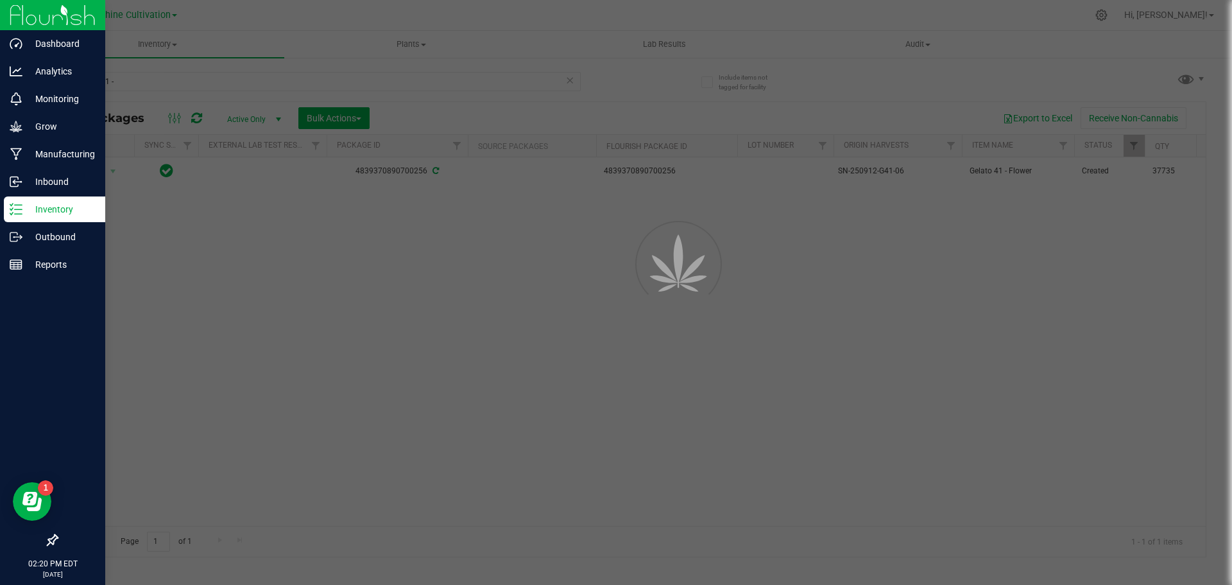
click at [23, 210] on div at bounding box center [616, 292] width 1232 height 585
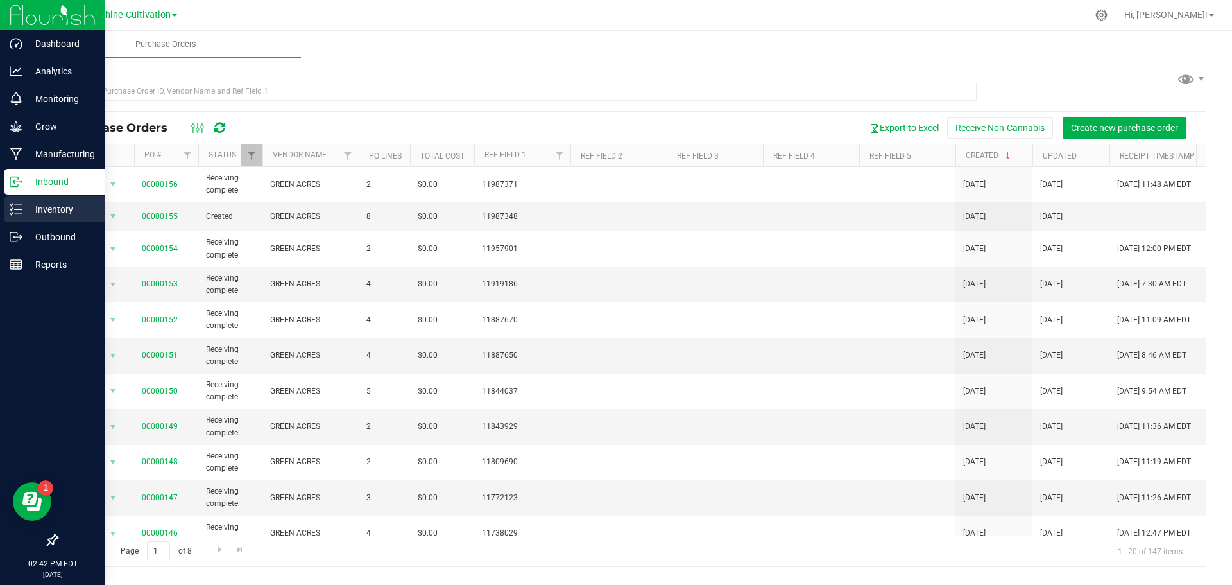
click at [19, 214] on line at bounding box center [18, 214] width 7 height 0
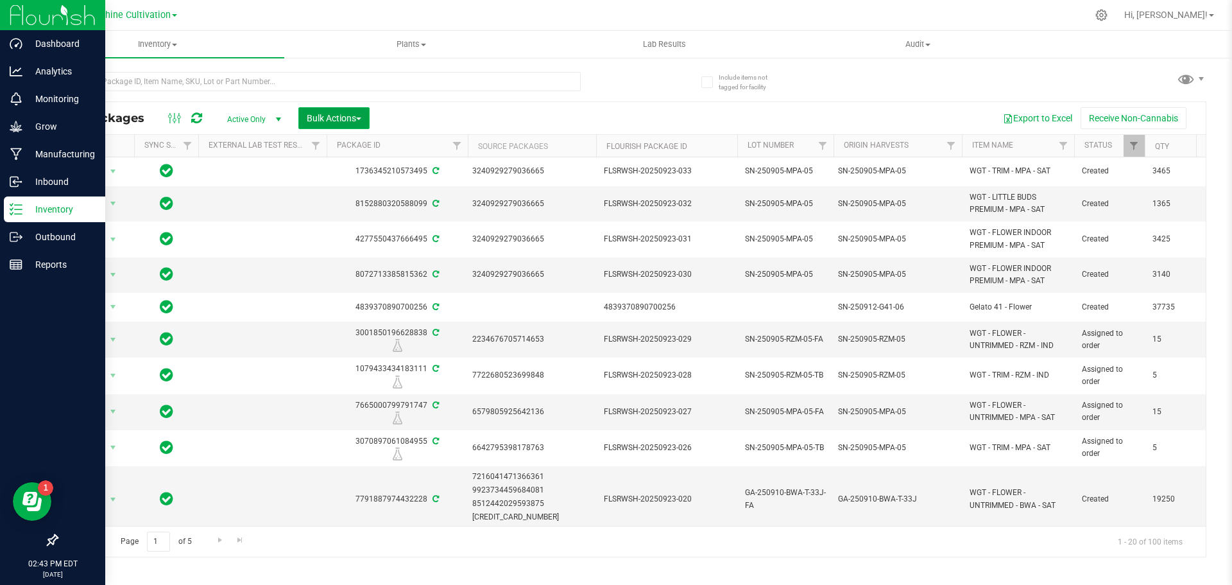
click at [302, 124] on button "Bulk Actions" at bounding box center [333, 118] width 71 height 22
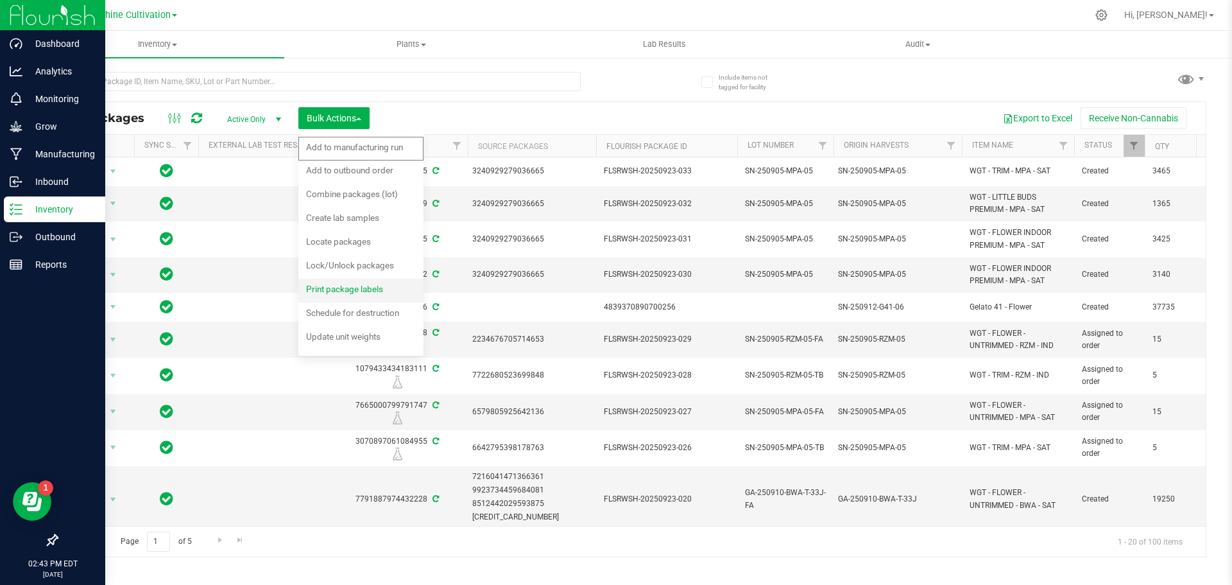
click at [361, 287] on span "Print package labels" at bounding box center [344, 289] width 77 height 10
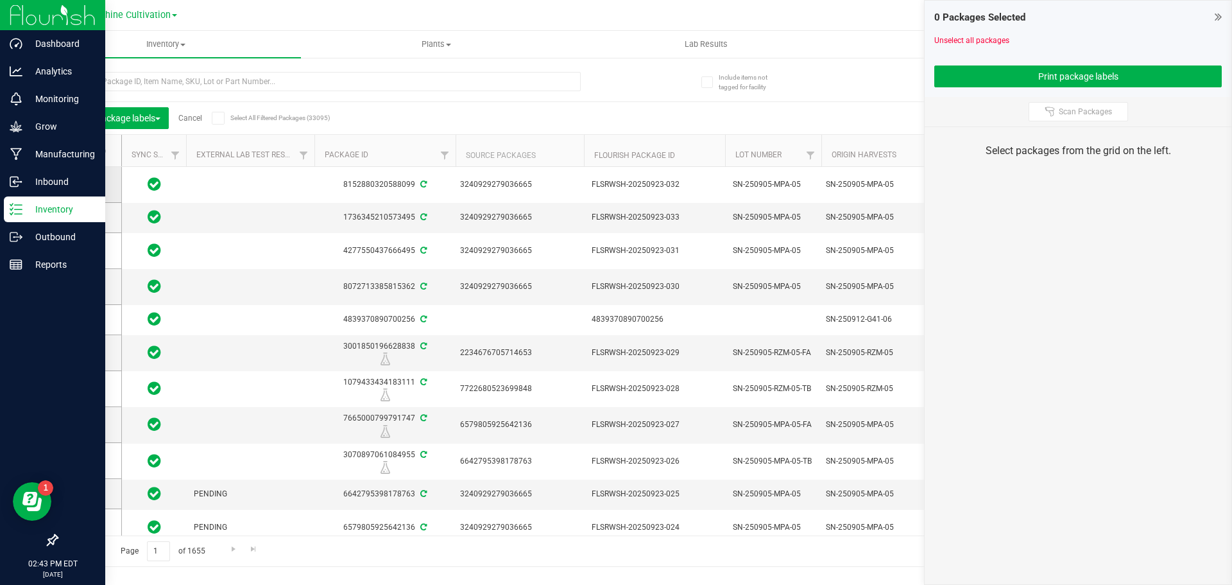
click at [92, 185] on span at bounding box center [86, 184] width 13 height 13
click at [0, 0] on input "checkbox" at bounding box center [0, 0] width 0 height 0
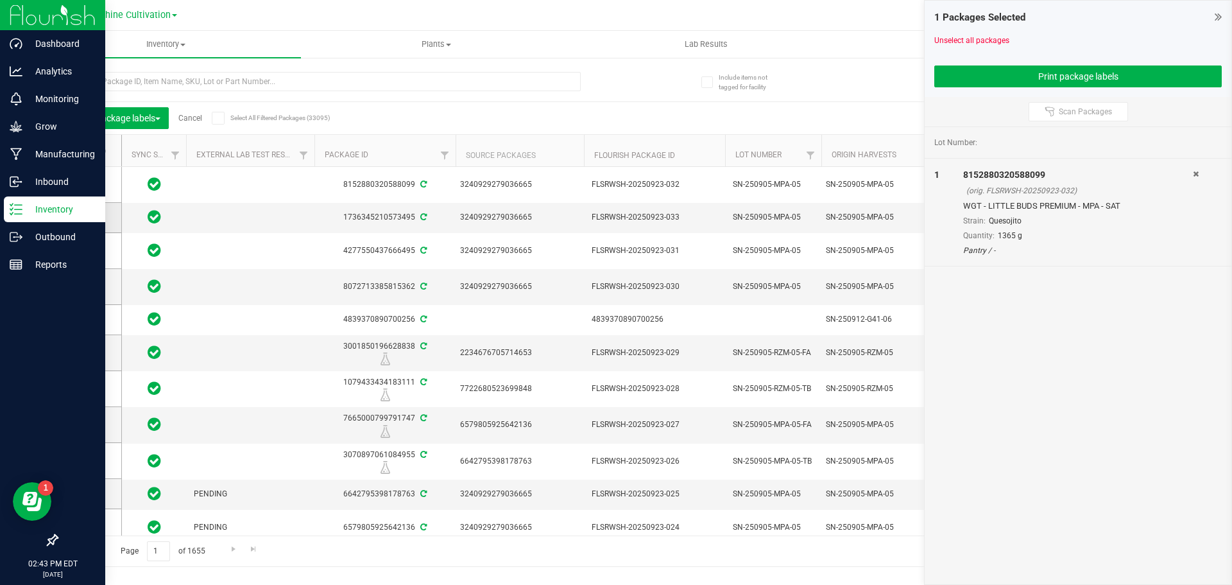
click at [81, 218] on icon at bounding box center [85, 218] width 8 height 0
click at [0, 0] on input "checkbox" at bounding box center [0, 0] width 0 height 0
click at [86, 250] on icon at bounding box center [85, 250] width 8 height 0
click at [0, 0] on input "checkbox" at bounding box center [0, 0] width 0 height 0
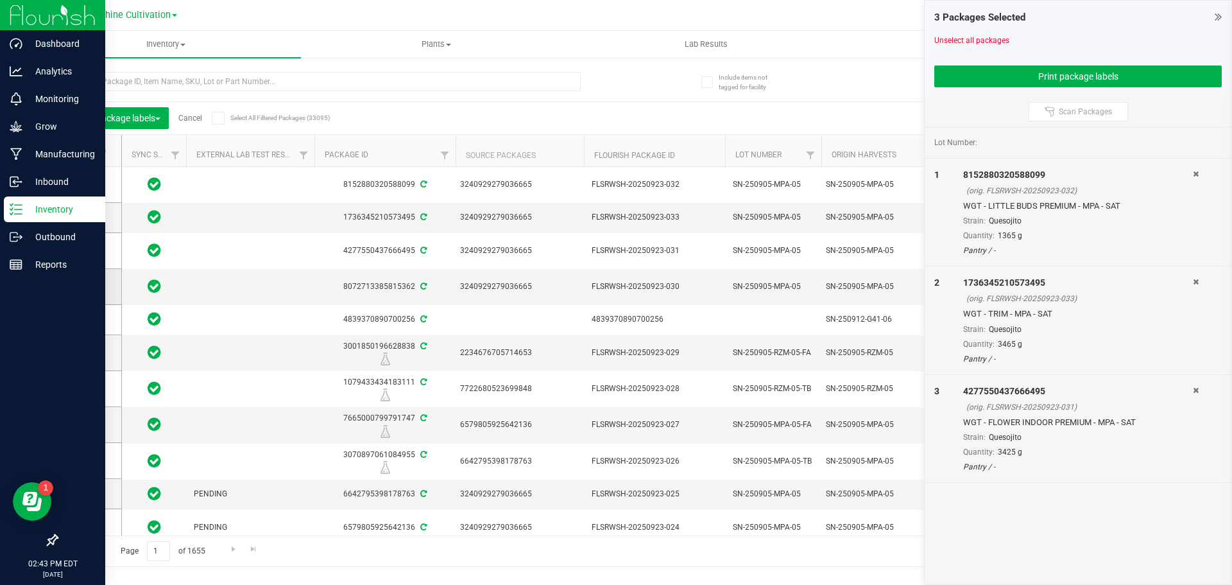
click at [86, 277] on td at bounding box center [89, 287] width 64 height 36
click at [86, 286] on icon at bounding box center [85, 286] width 8 height 0
click at [0, 0] on input "checkbox" at bounding box center [0, 0] width 0 height 0
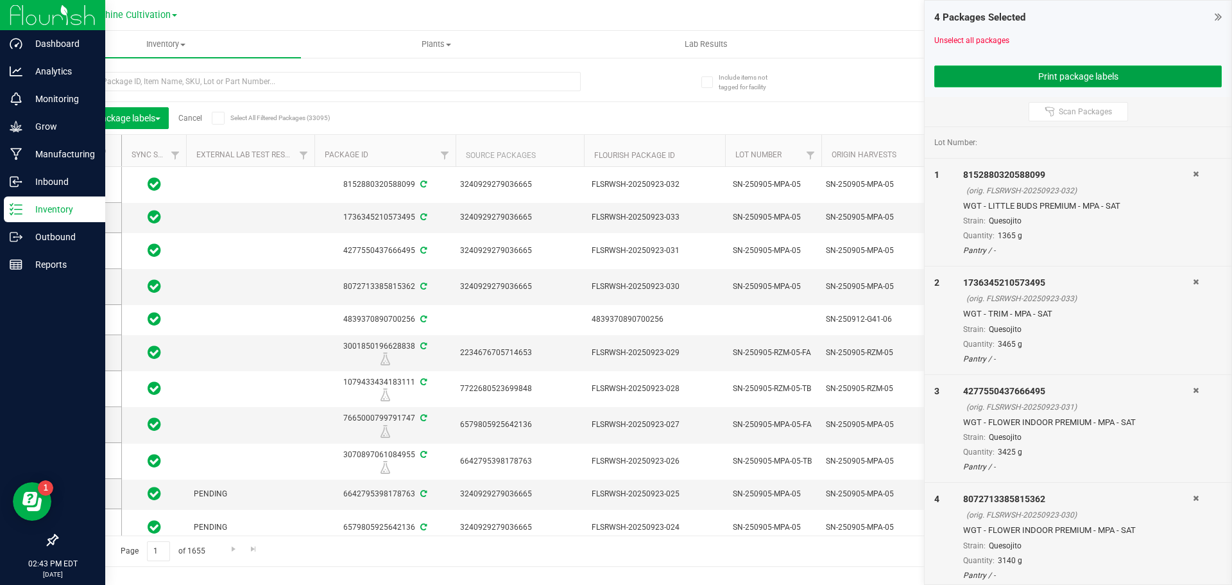
click at [964, 69] on button "Print package labels" at bounding box center [1077, 76] width 287 height 22
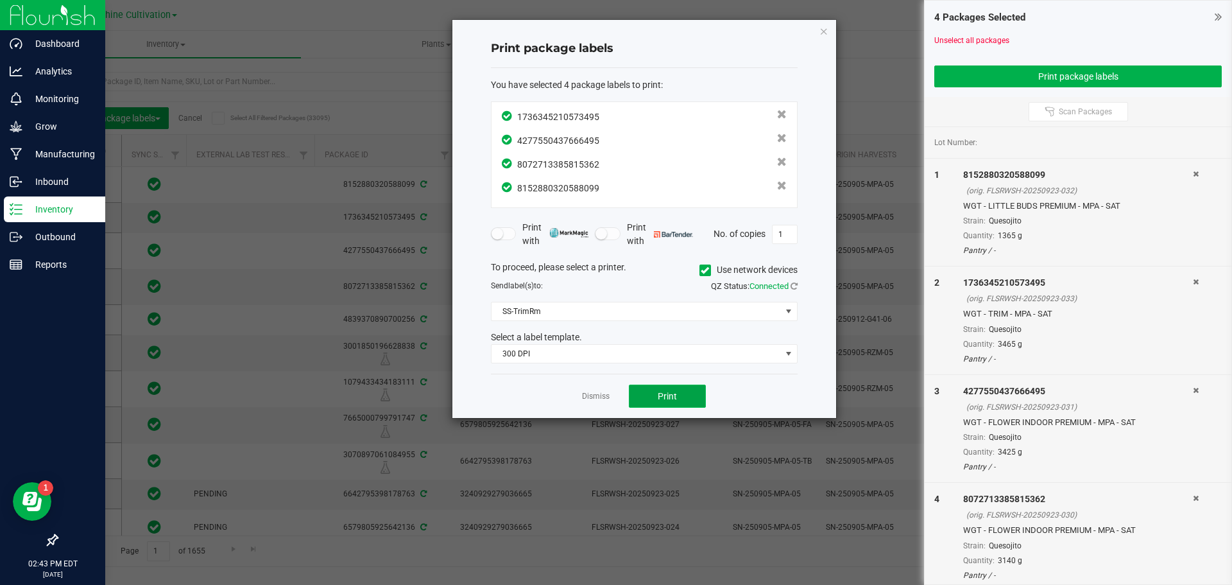
click at [683, 398] on button "Print" at bounding box center [667, 395] width 77 height 23
click at [643, 391] on button "Print" at bounding box center [667, 395] width 77 height 23
drag, startPoint x: 643, startPoint y: 391, endPoint x: 823, endPoint y: 28, distance: 404.9
click at [823, 28] on icon "button" at bounding box center [823, 30] width 9 height 15
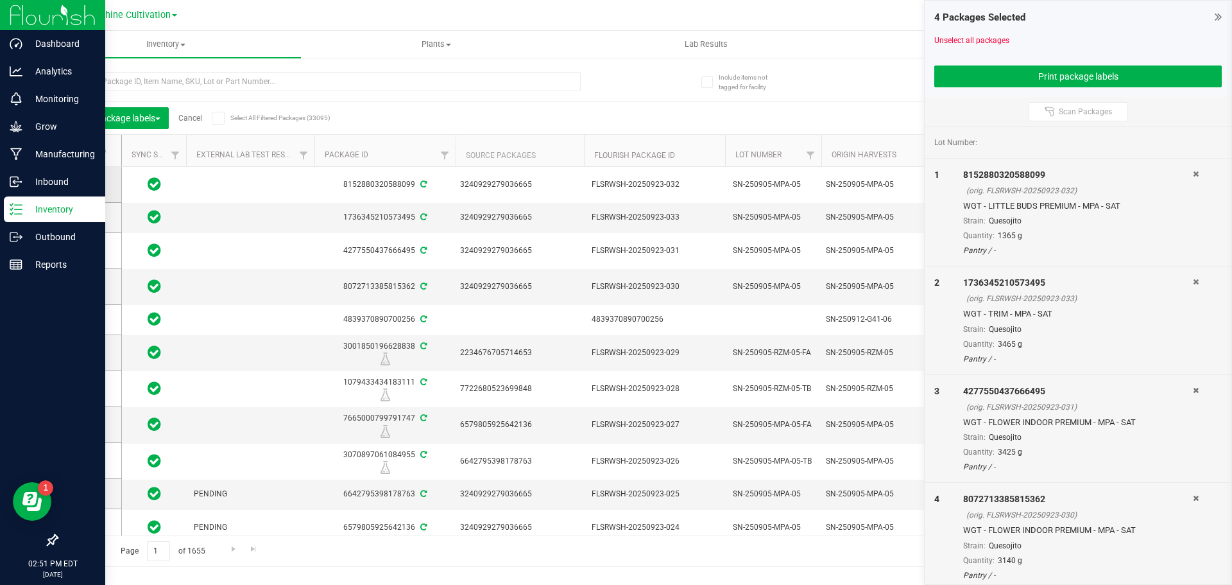
click at [82, 184] on icon at bounding box center [85, 184] width 8 height 0
click at [0, 0] on input "checkbox" at bounding box center [0, 0] width 0 height 0
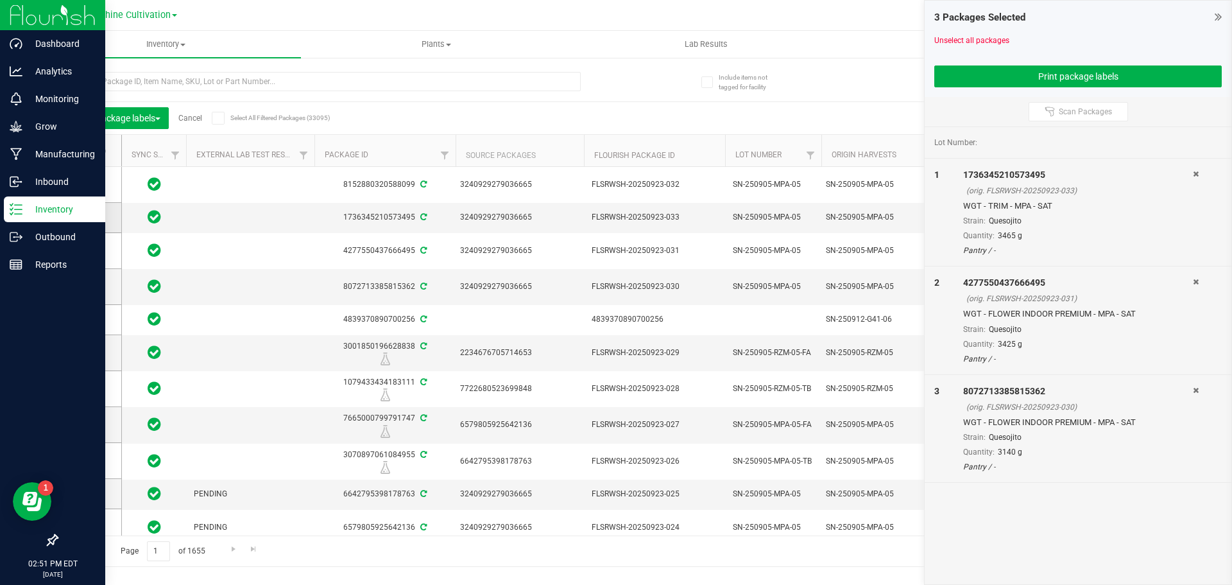
click at [87, 218] on icon at bounding box center [85, 218] width 8 height 0
click at [0, 0] on input "checkbox" at bounding box center [0, 0] width 0 height 0
click at [85, 250] on icon at bounding box center [85, 250] width 8 height 0
click at [0, 0] on input "checkbox" at bounding box center [0, 0] width 0 height 0
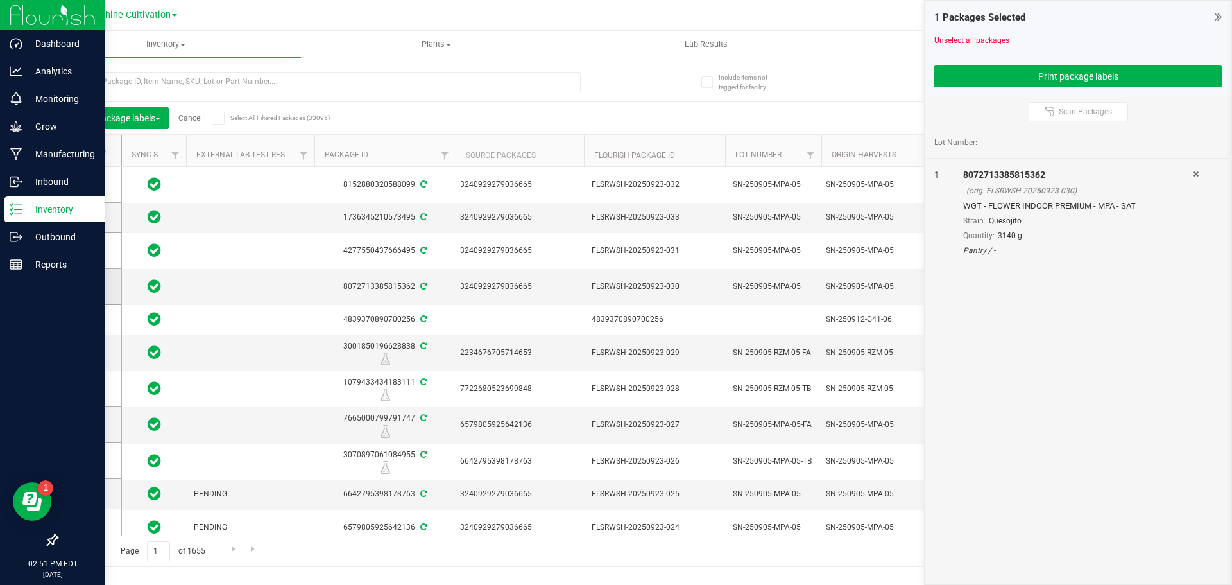
click at [85, 286] on icon at bounding box center [85, 286] width 8 height 0
click at [0, 0] on input "checkbox" at bounding box center [0, 0] width 0 height 0
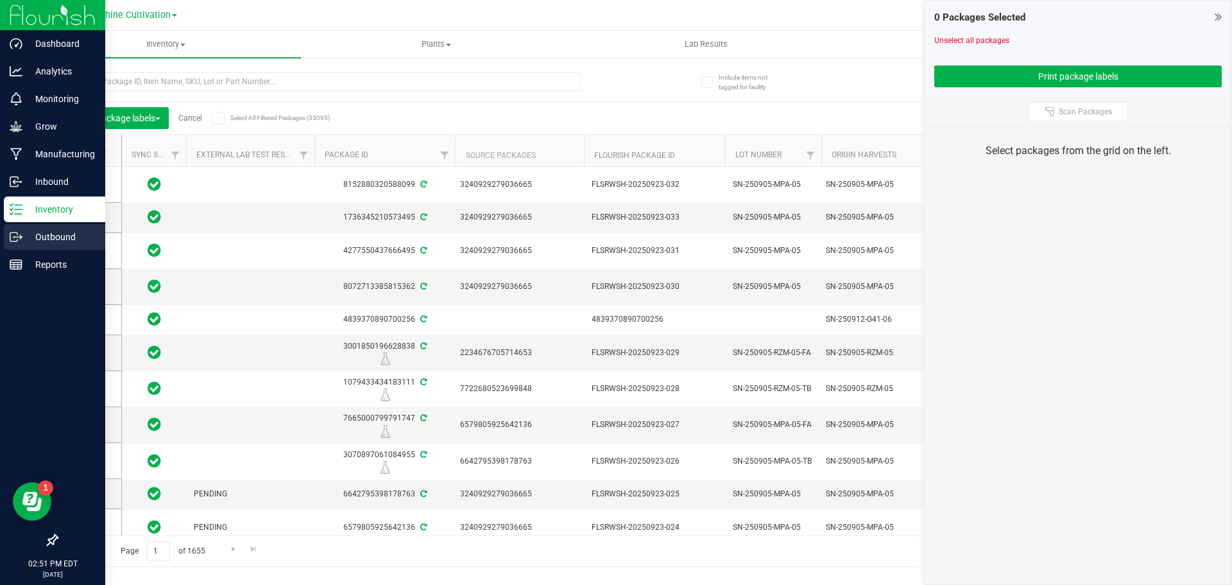
click at [20, 239] on icon at bounding box center [16, 236] width 13 height 13
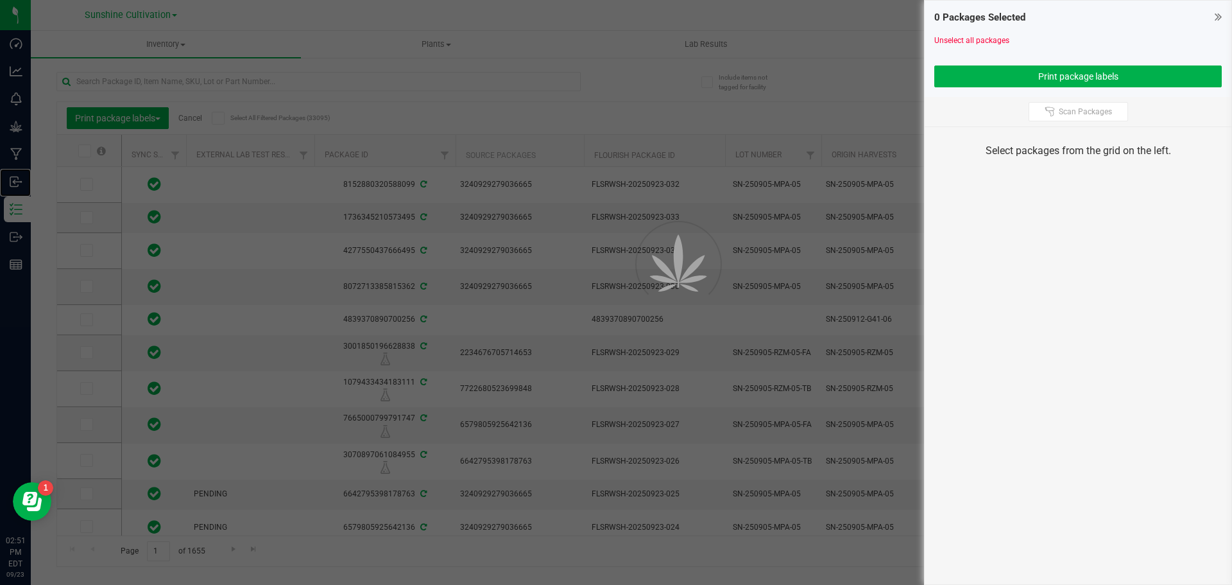
click at [16, 182] on icon at bounding box center [16, 181] width 13 height 13
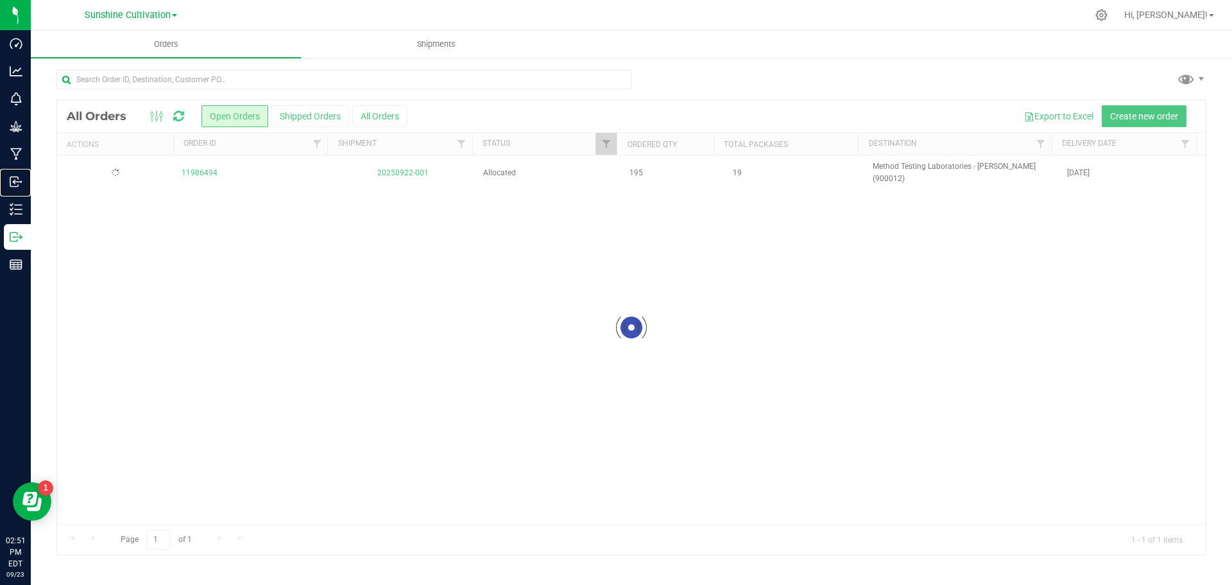
click at [16, 182] on icon at bounding box center [16, 181] width 13 height 13
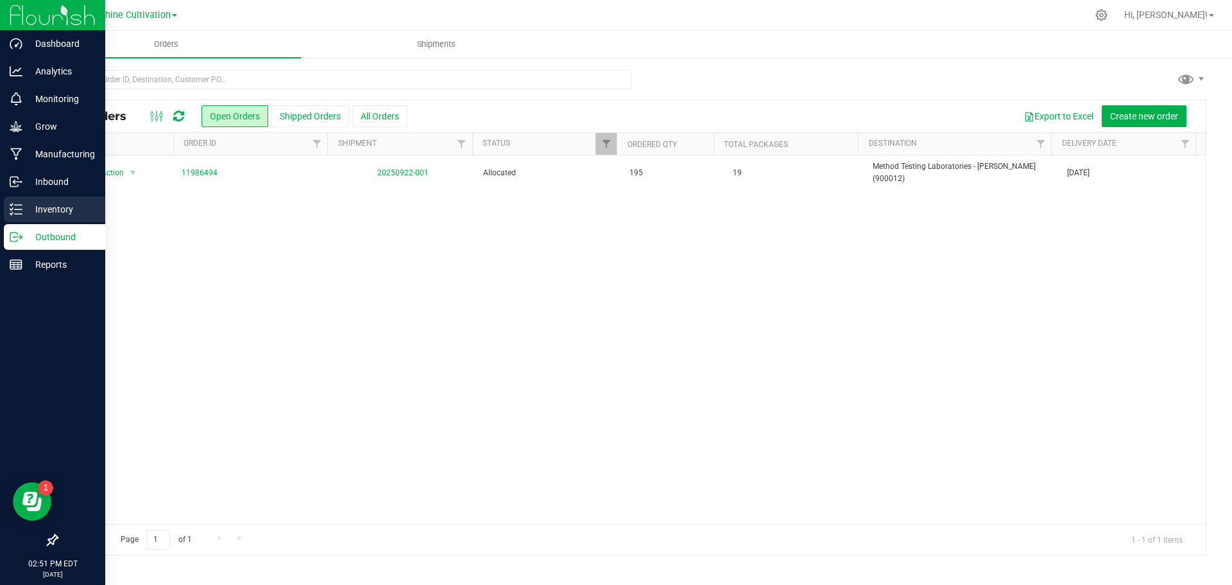
click at [25, 214] on p "Inventory" at bounding box center [60, 209] width 77 height 15
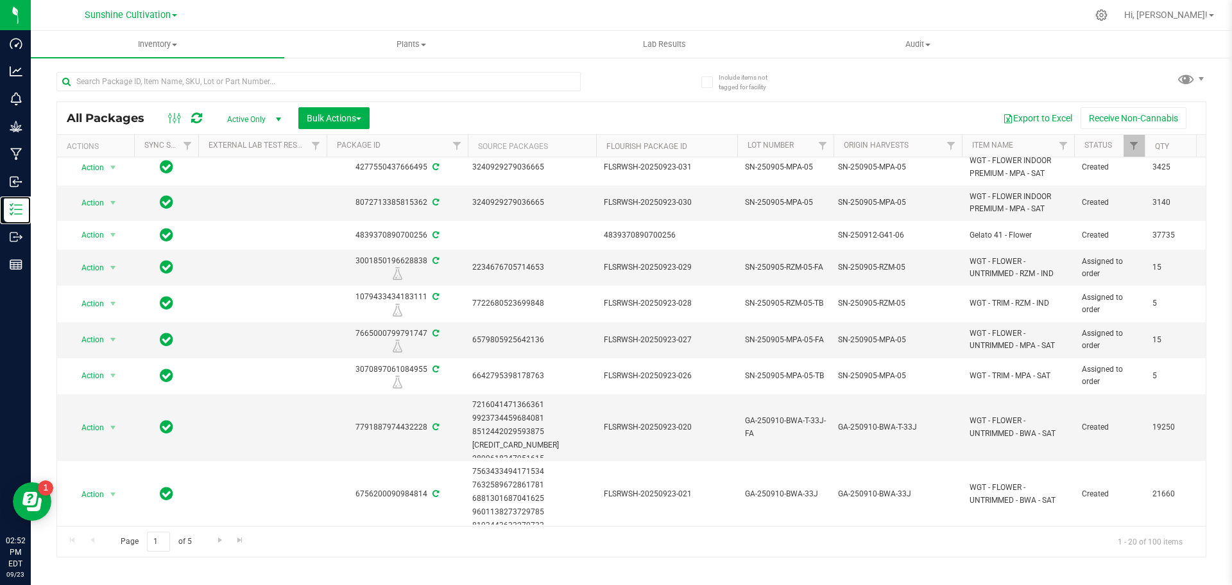
scroll to position [385, 0]
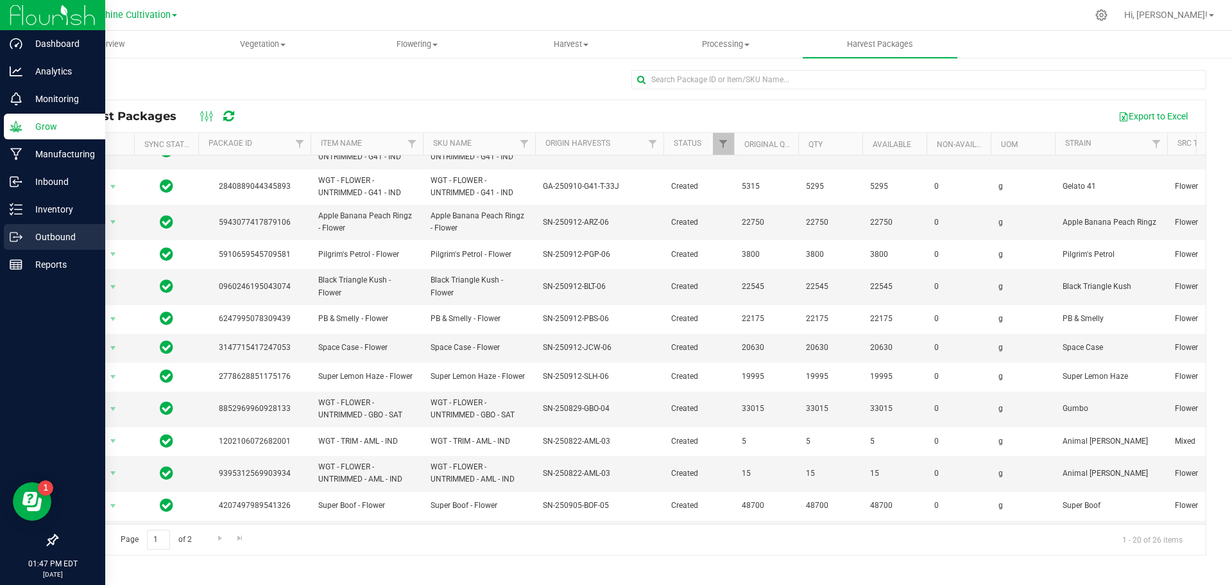
click at [21, 237] on icon at bounding box center [16, 236] width 13 height 13
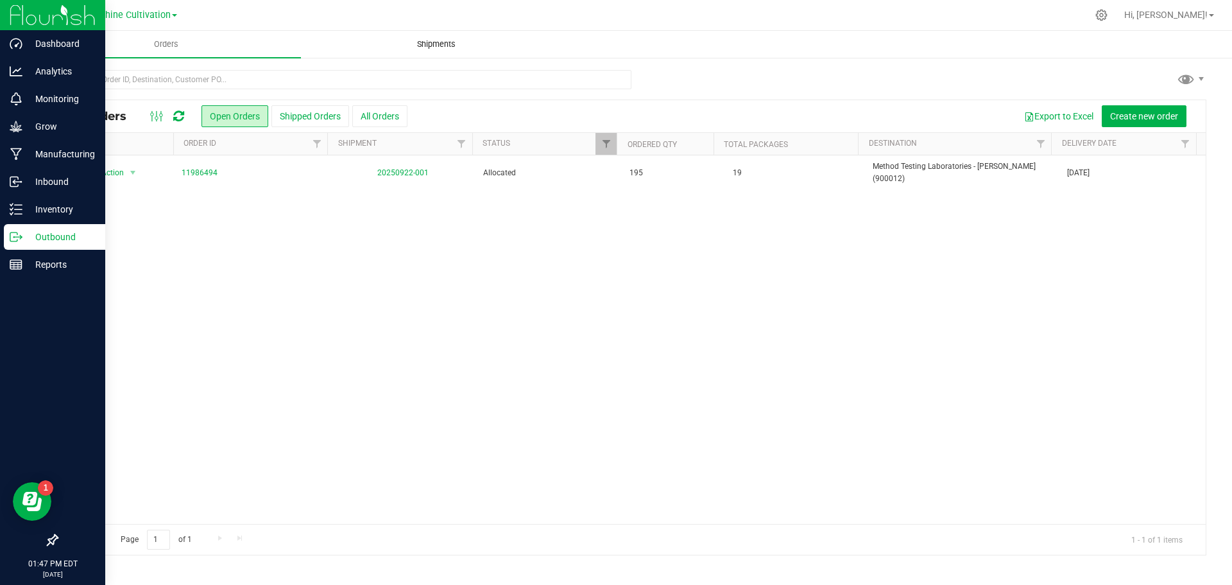
click at [450, 46] on span "Shipments" at bounding box center [436, 45] width 73 height 12
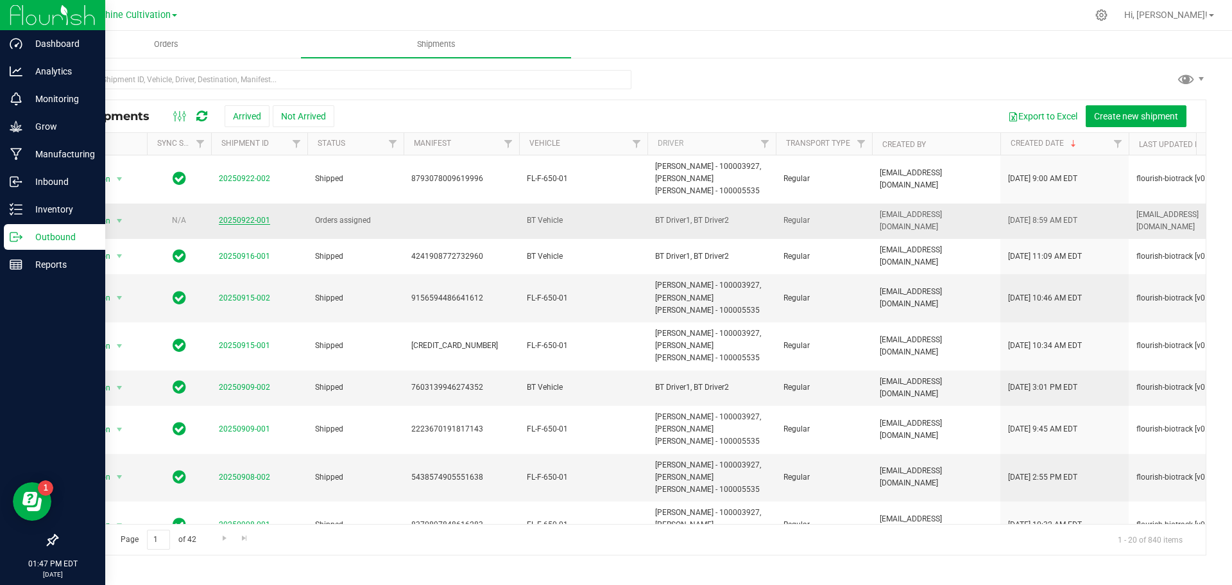
click at [237, 218] on link "20250922-001" at bounding box center [244, 220] width 51 height 9
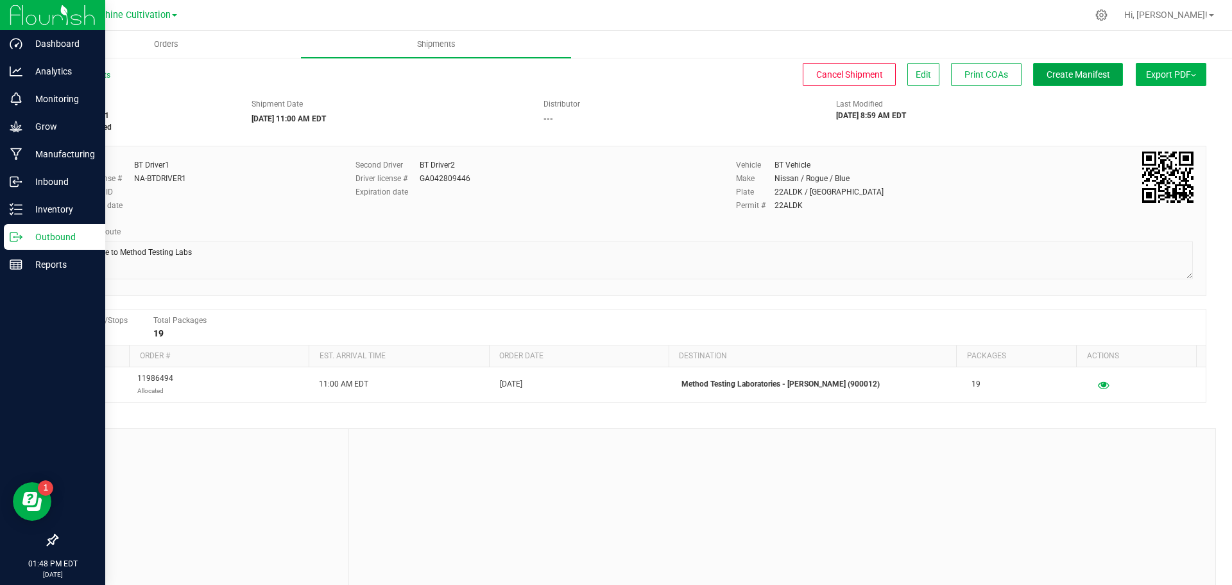
click at [1054, 65] on button "Create Manifest" at bounding box center [1078, 74] width 90 height 23
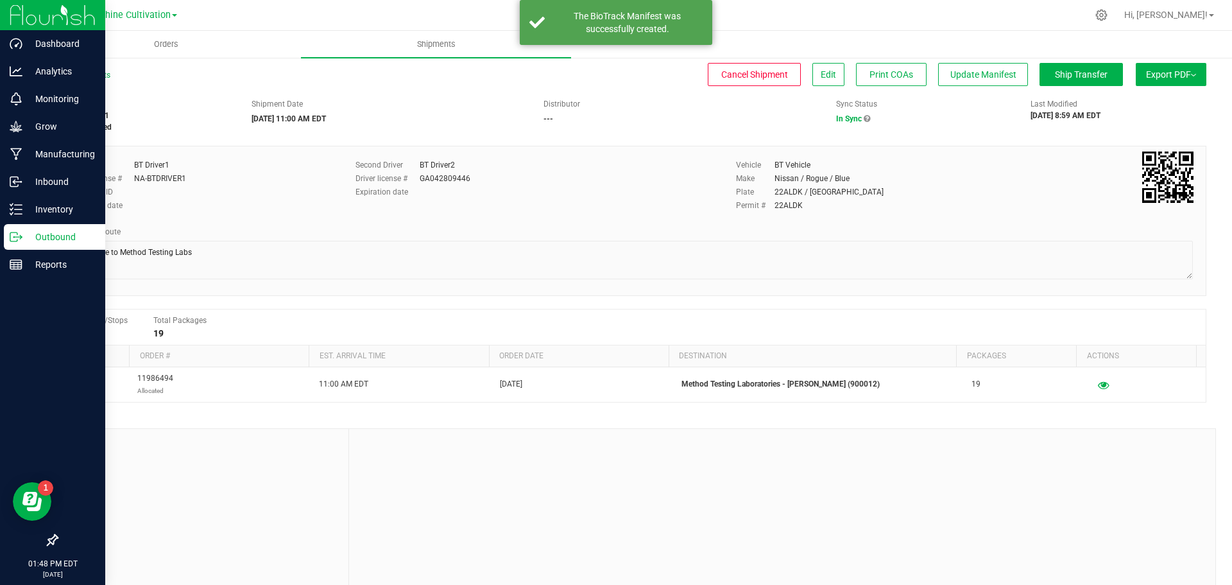
click at [1177, 76] on span "Export PDF" at bounding box center [1171, 74] width 50 height 10
click at [1164, 73] on span "Export PDF" at bounding box center [1171, 74] width 50 height 10
click at [1169, 71] on span "Export PDF" at bounding box center [1171, 74] width 50 height 10
click at [1140, 98] on span "Manifest by Package ID" at bounding box center [1151, 102] width 81 height 9
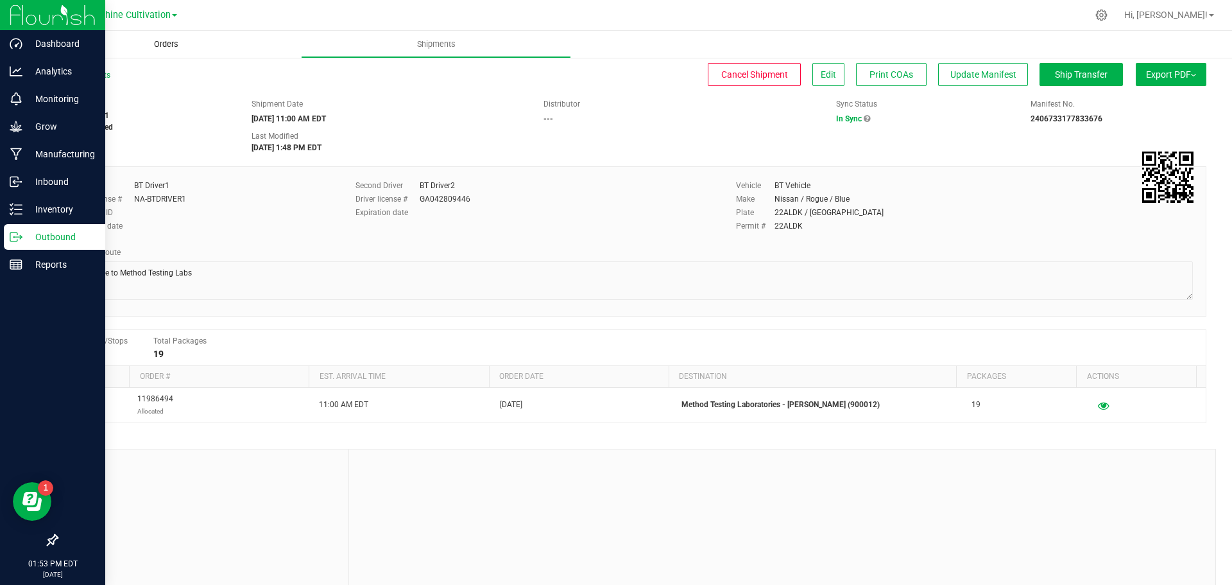
click at [197, 46] on uib-tab-heading "Orders" at bounding box center [166, 44] width 270 height 27
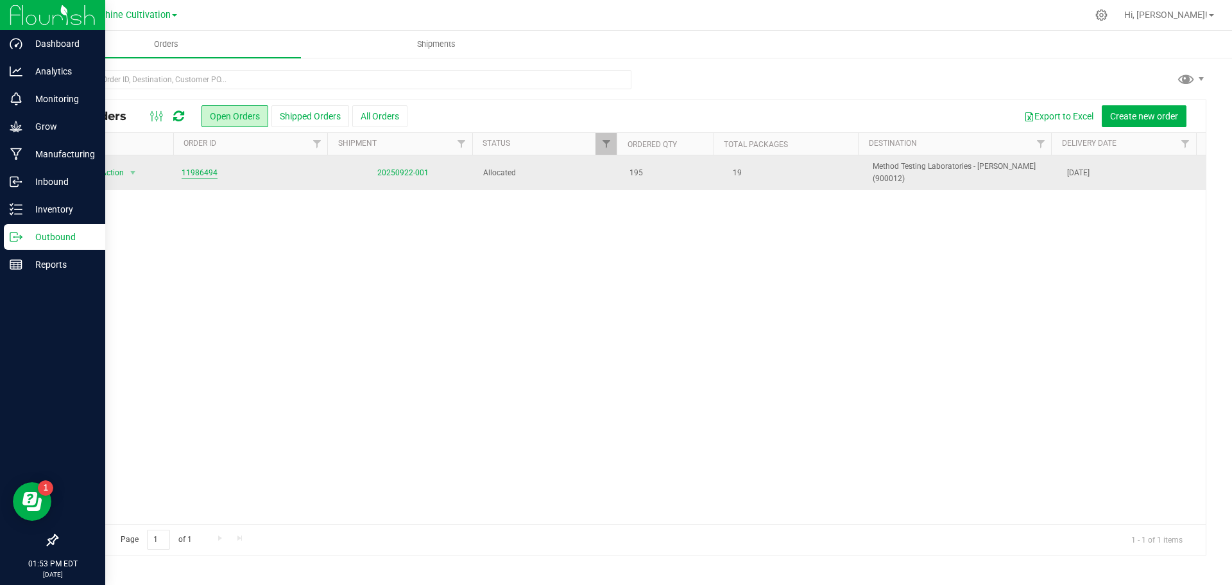
click at [205, 173] on link "11986494" at bounding box center [200, 173] width 36 height 12
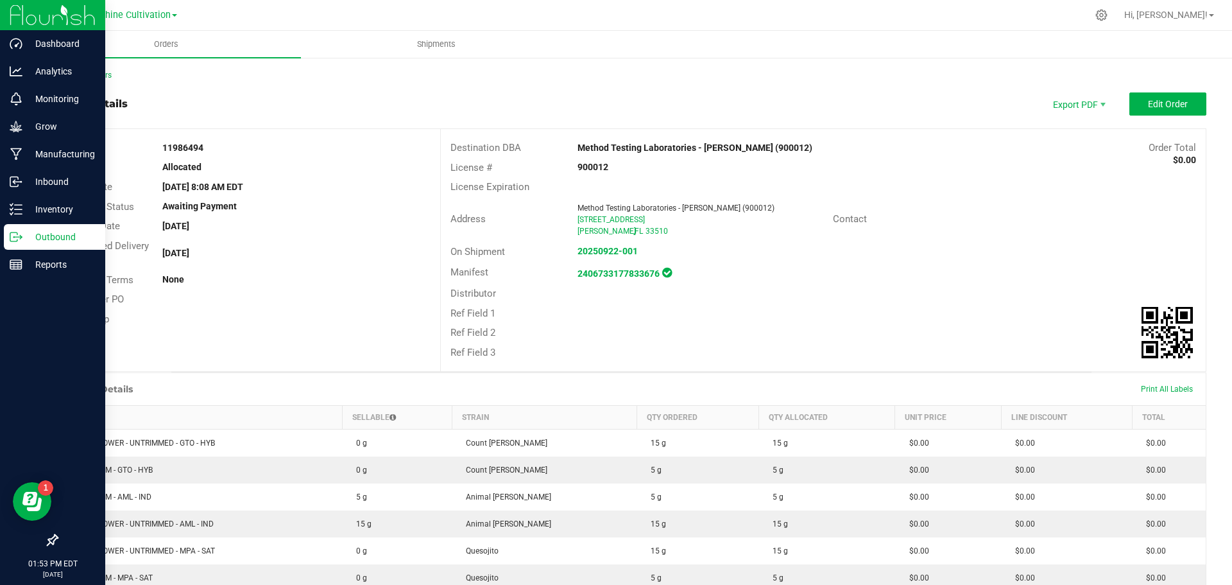
click at [1165, 393] on div "Print All Labels" at bounding box center [1167, 389] width 65 height 10
click at [1165, 388] on span "Print All Labels" at bounding box center [1167, 388] width 52 height 9
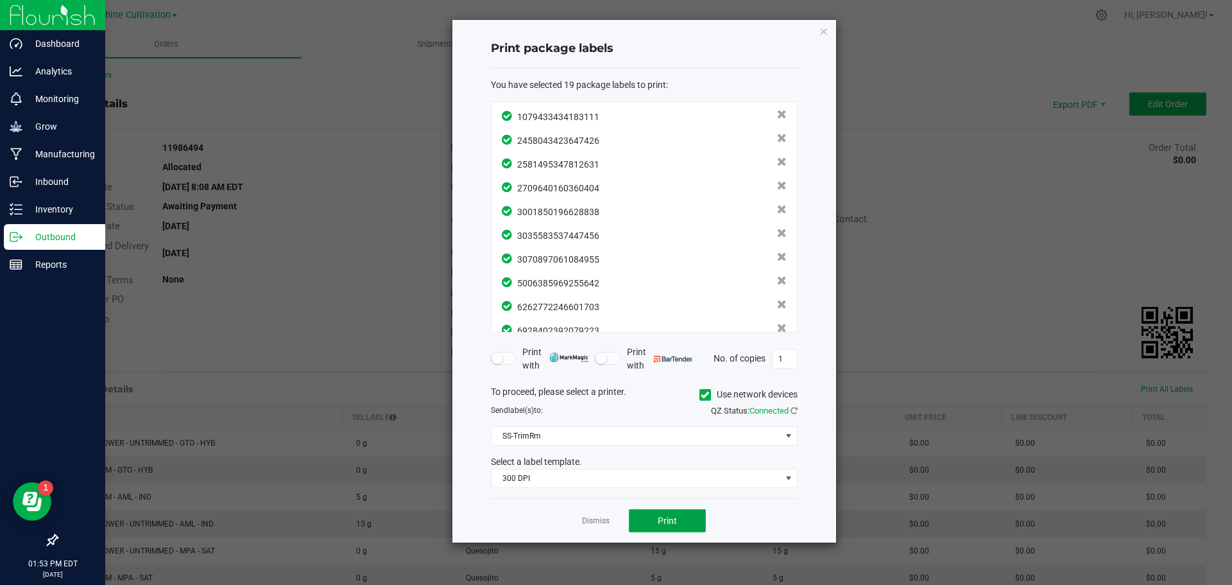
click at [667, 513] on button "Print" at bounding box center [667, 520] width 77 height 23
click at [821, 31] on icon "button" at bounding box center [823, 30] width 9 height 15
